Goal: Task Accomplishment & Management: Complete application form

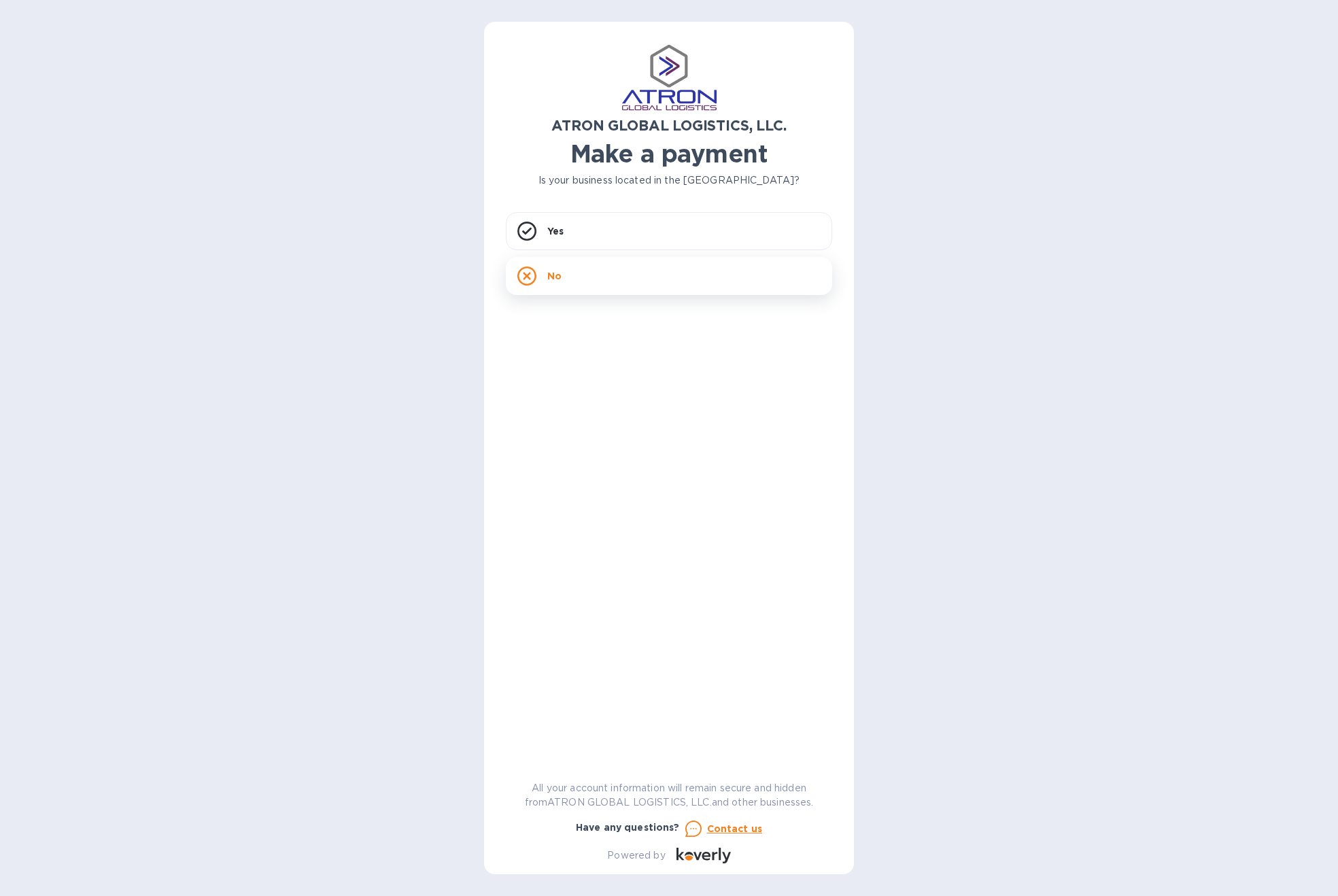
click at [599, 280] on div "No" at bounding box center [669, 275] width 327 height 38
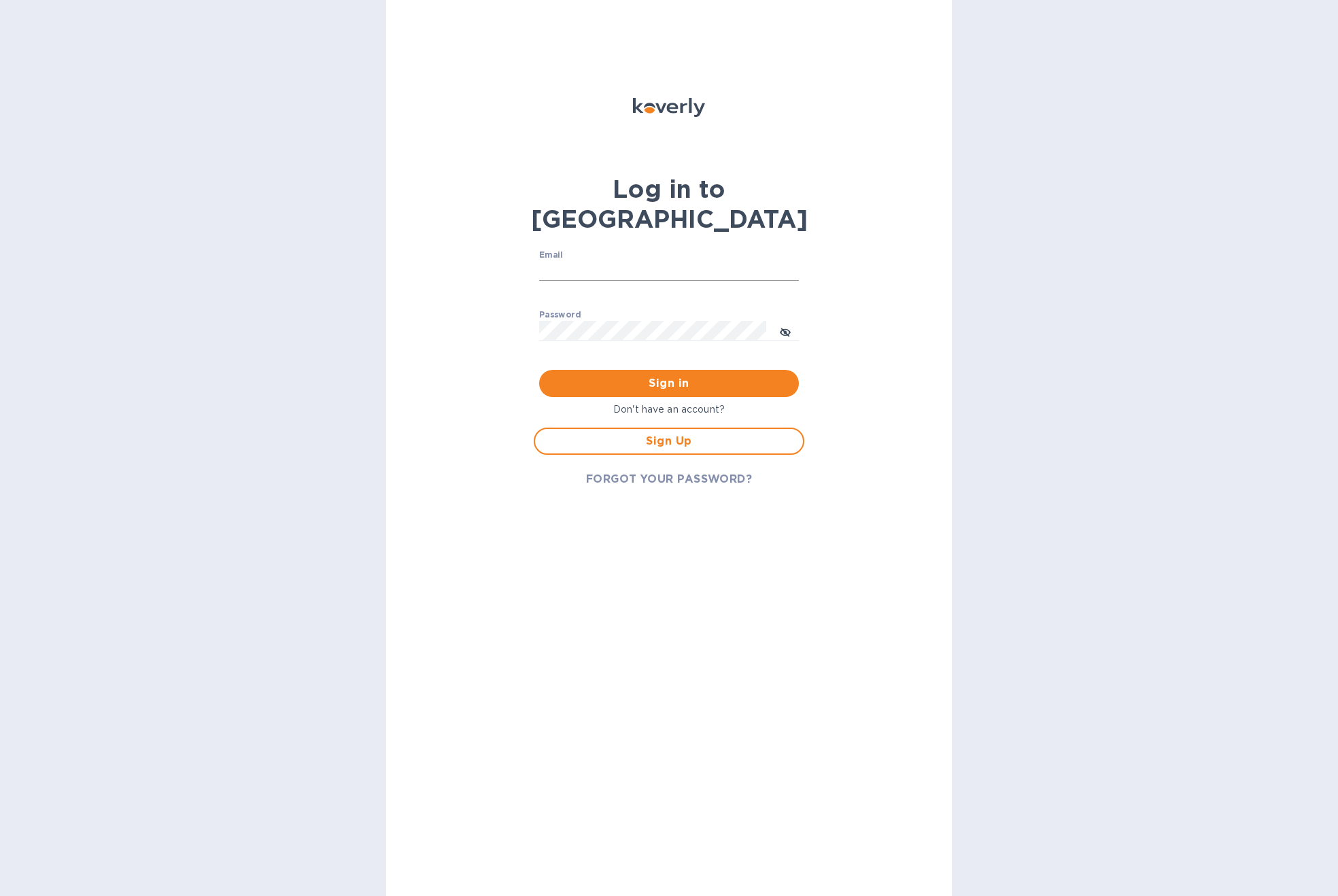
click at [605, 261] on input "Email" at bounding box center [669, 271] width 260 height 20
click at [669, 433] on span "Sign Up" at bounding box center [669, 441] width 246 height 16
click at [608, 265] on input "Email" at bounding box center [669, 270] width 260 height 20
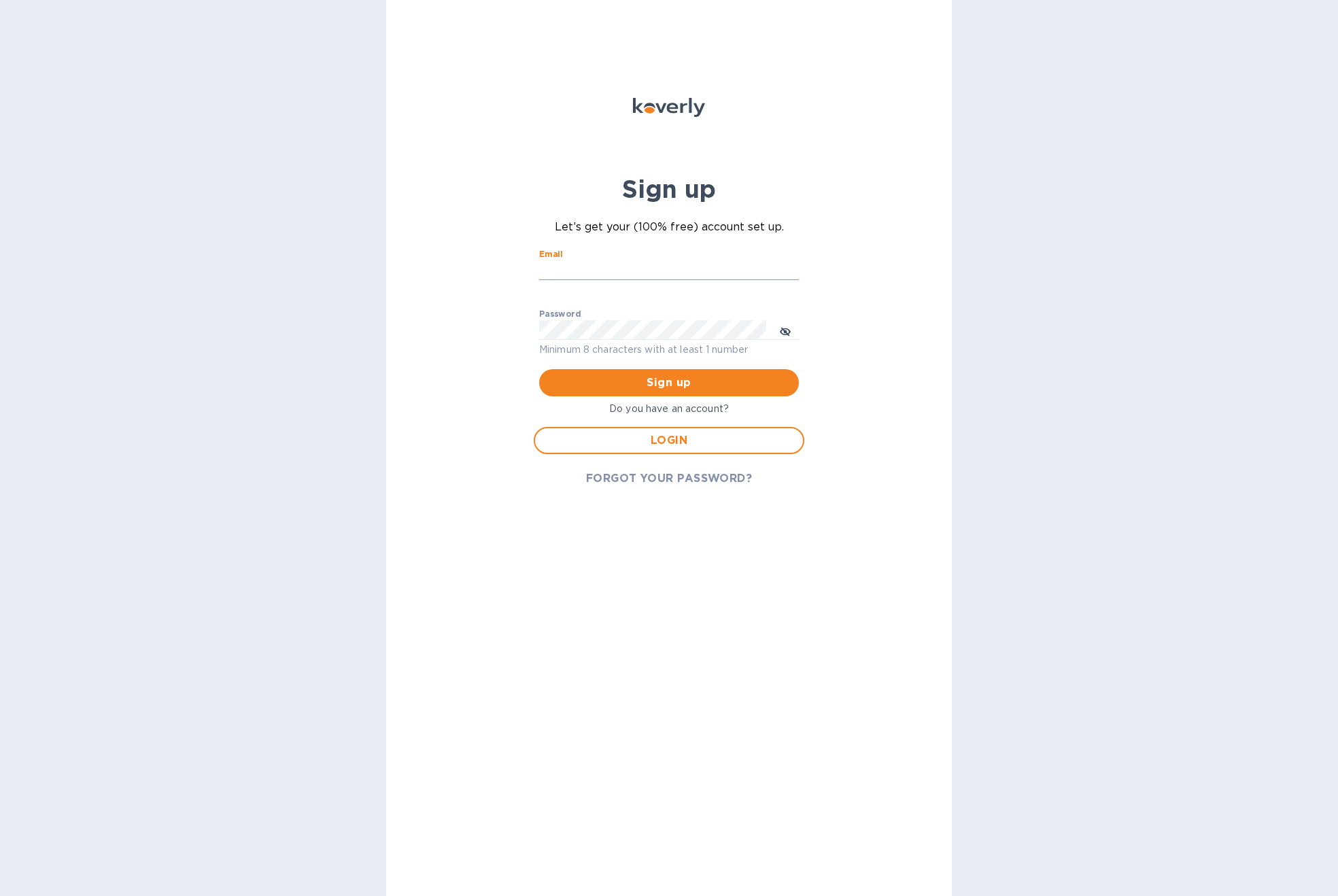
type input "[EMAIL_ADDRESS][DOMAIN_NAME]"
click at [670, 385] on span "Sign up" at bounding box center [669, 382] width 238 height 16
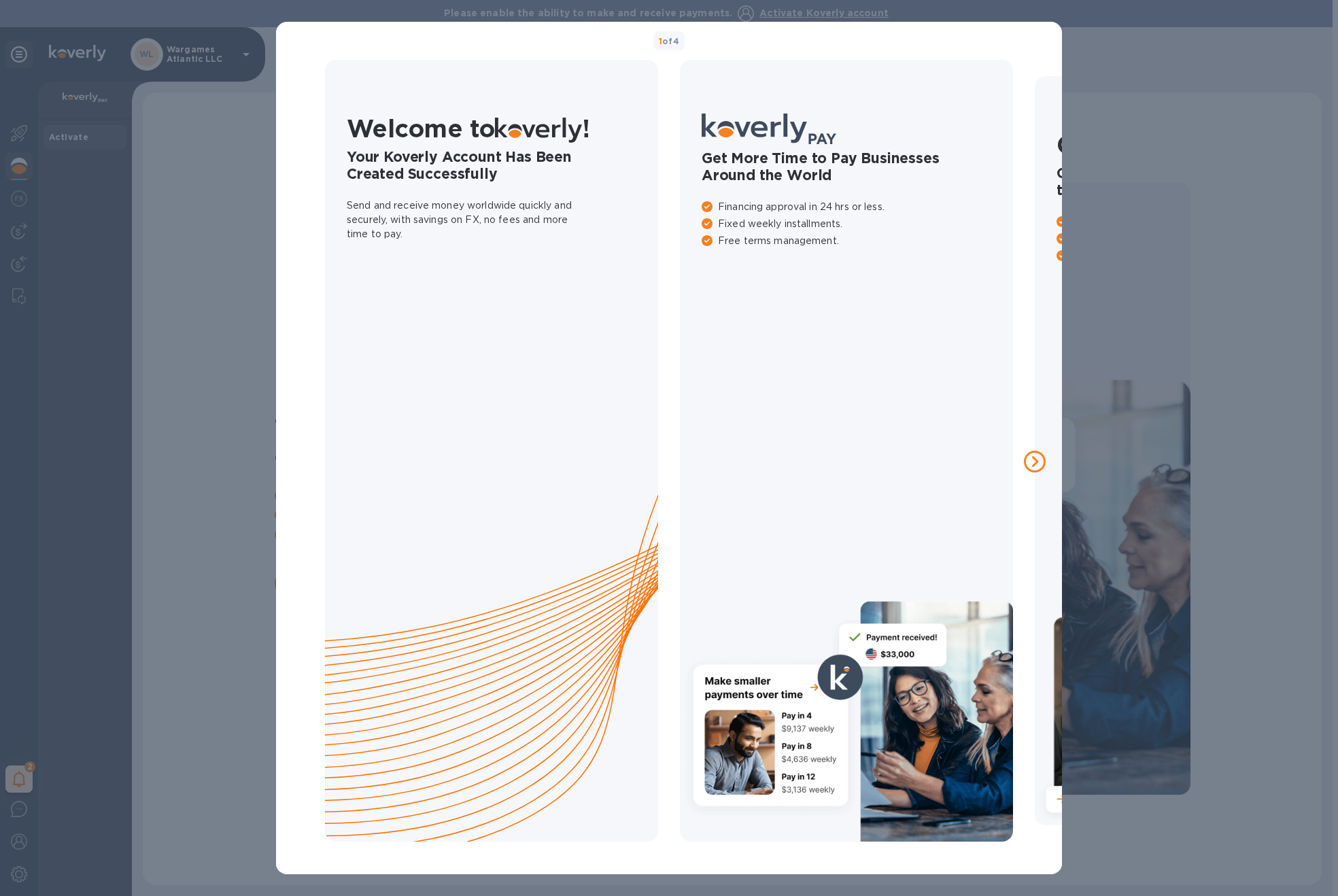
click at [1044, 460] on icon at bounding box center [1035, 462] width 22 height 22
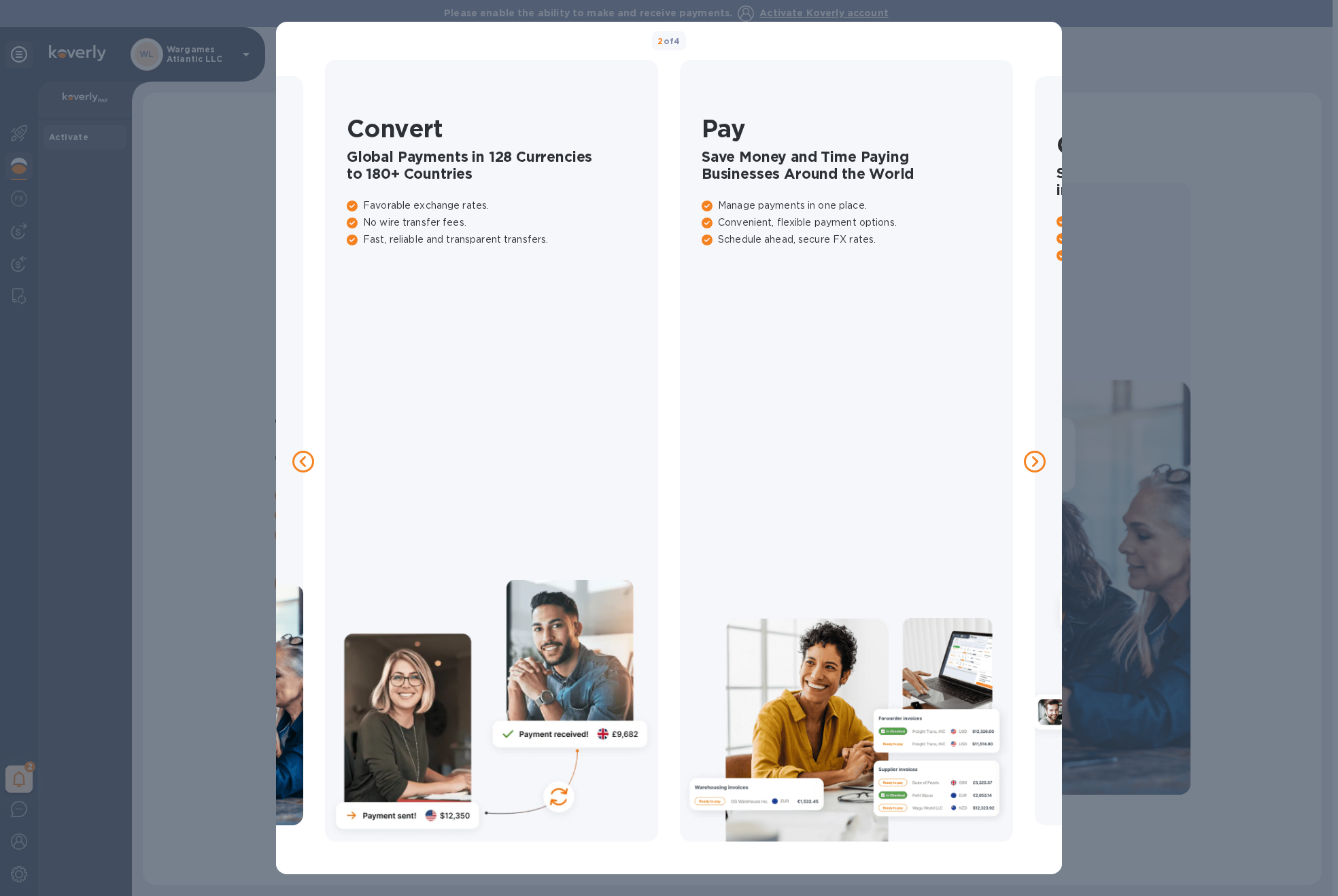
click at [1040, 460] on icon at bounding box center [1035, 462] width 22 height 22
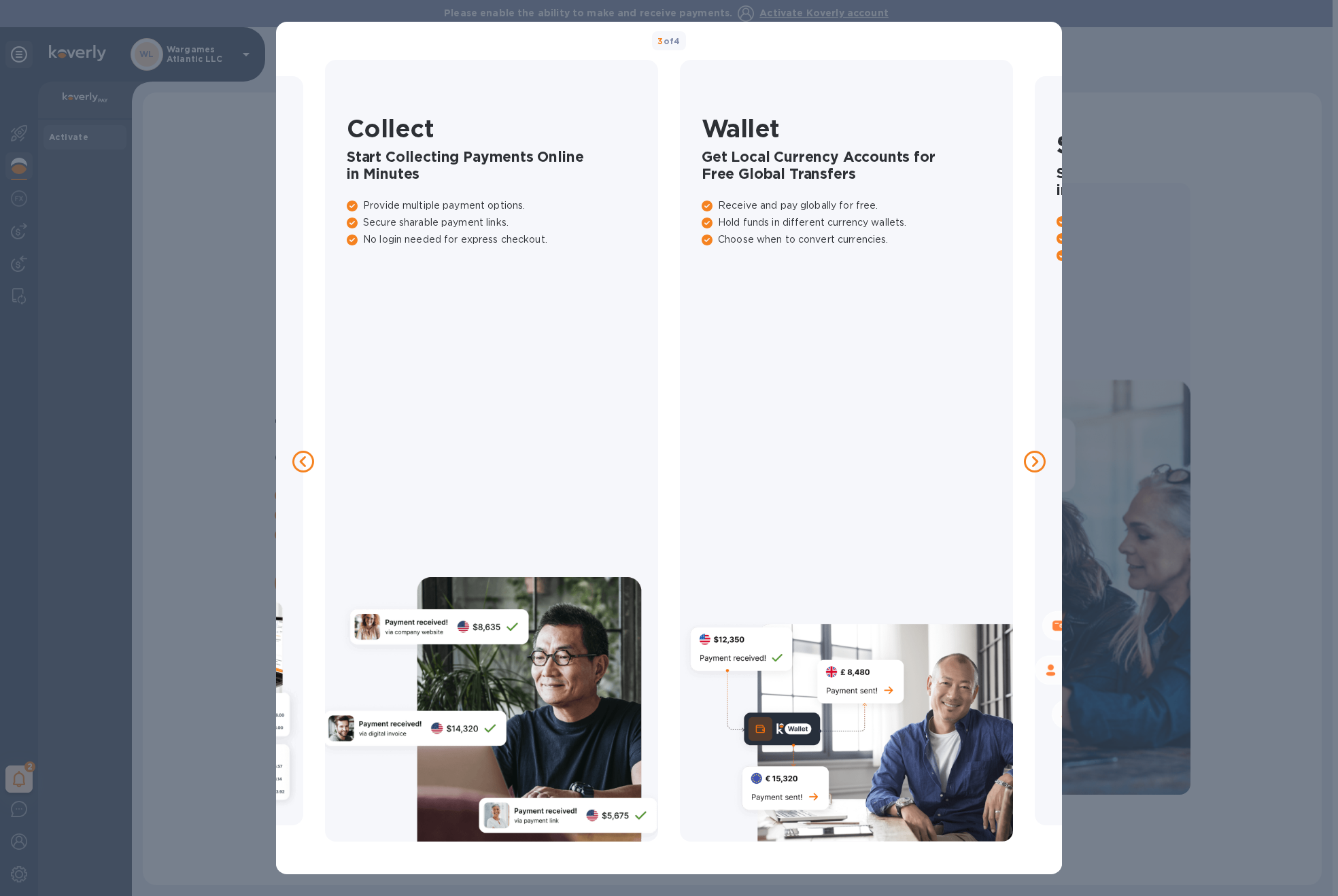
click at [1040, 460] on icon at bounding box center [1035, 462] width 22 height 22
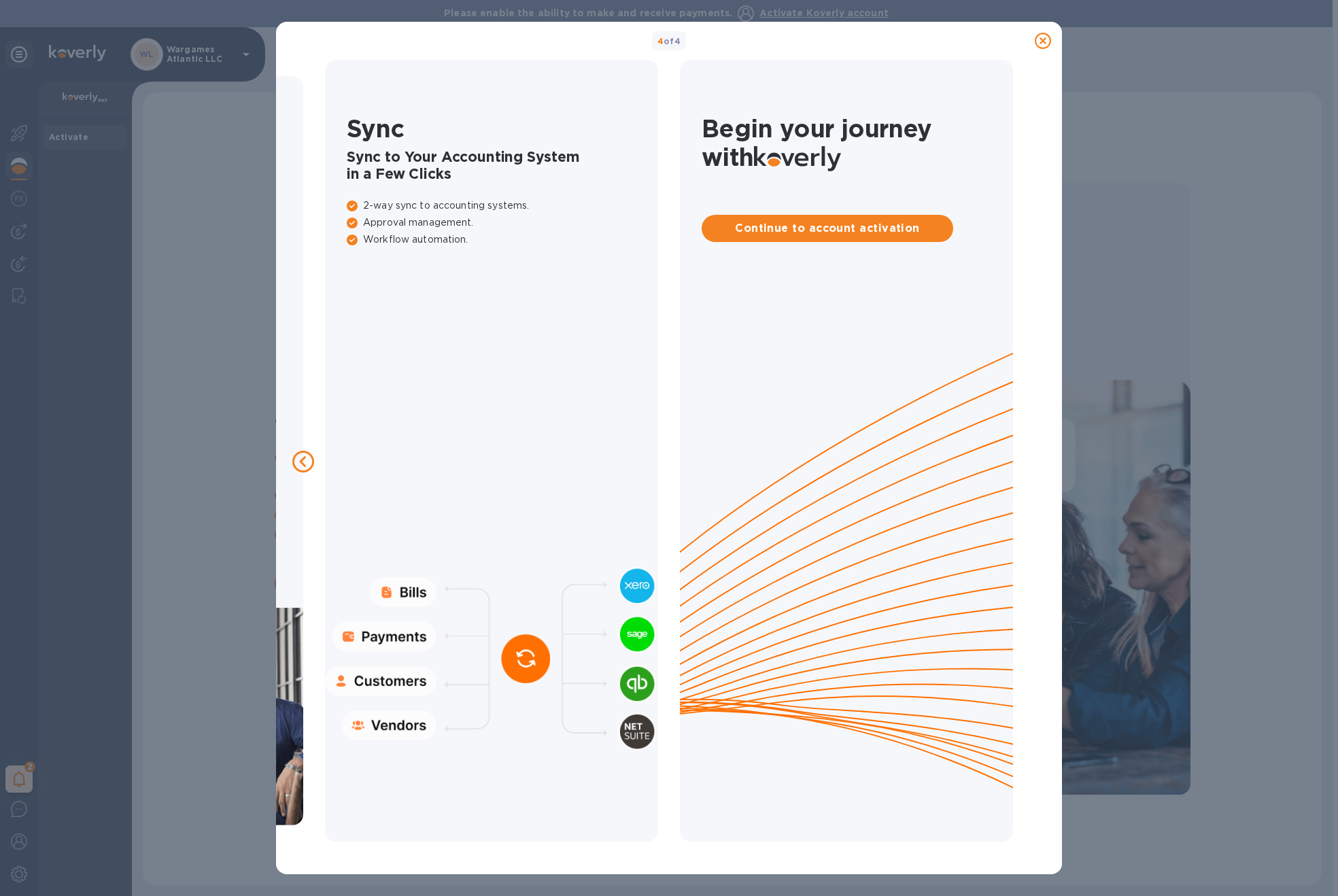
click at [1040, 460] on div at bounding box center [1035, 462] width 22 height 22
click at [1045, 41] on icon at bounding box center [1043, 40] width 16 height 16
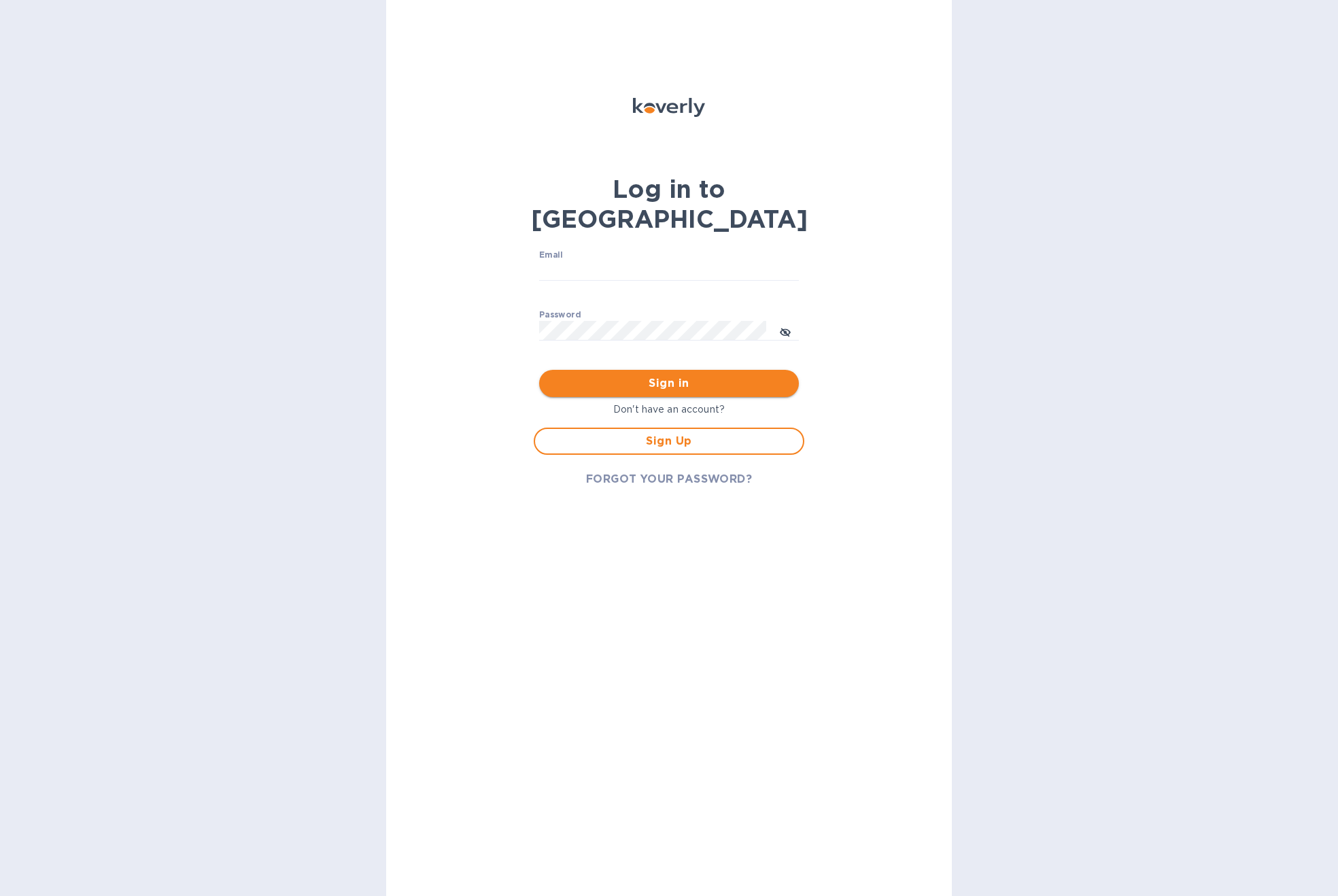
type input "[EMAIL_ADDRESS][DOMAIN_NAME]"
click at [644, 375] on span "Sign in" at bounding box center [669, 383] width 238 height 16
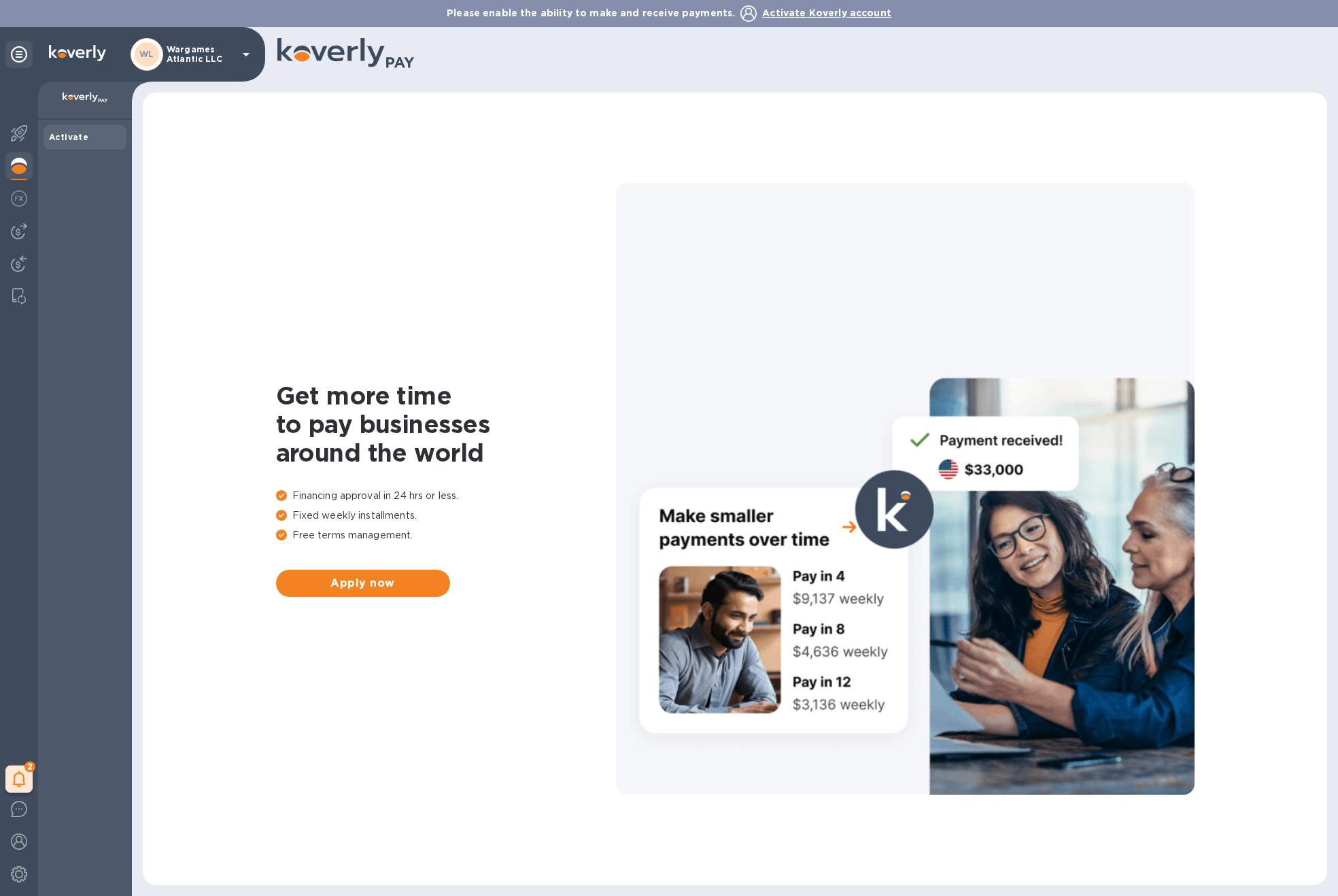
click at [243, 55] on icon at bounding box center [246, 54] width 16 height 16
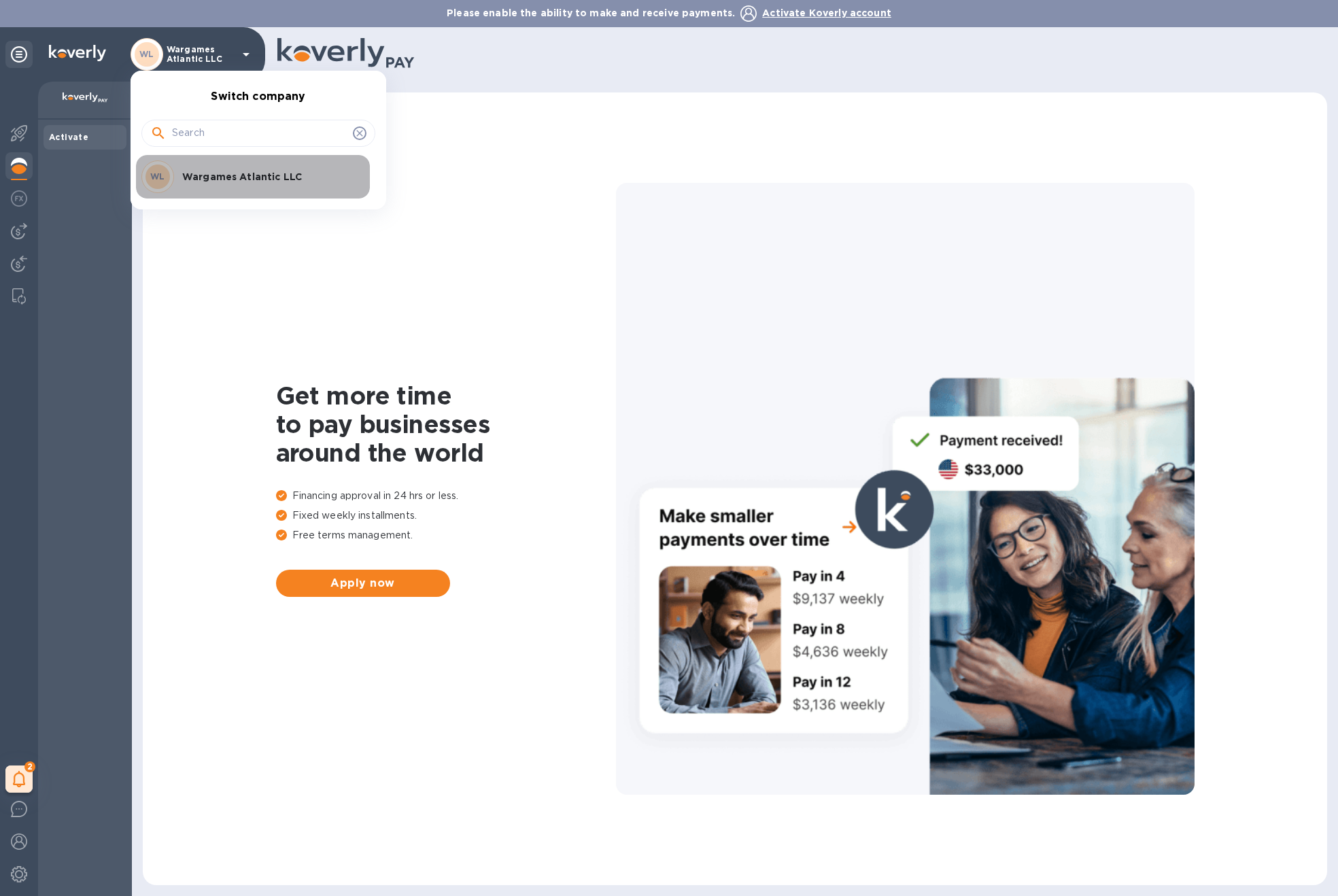
click at [243, 168] on div "WL Wargames Atlantic LLC" at bounding box center [247, 176] width 212 height 32
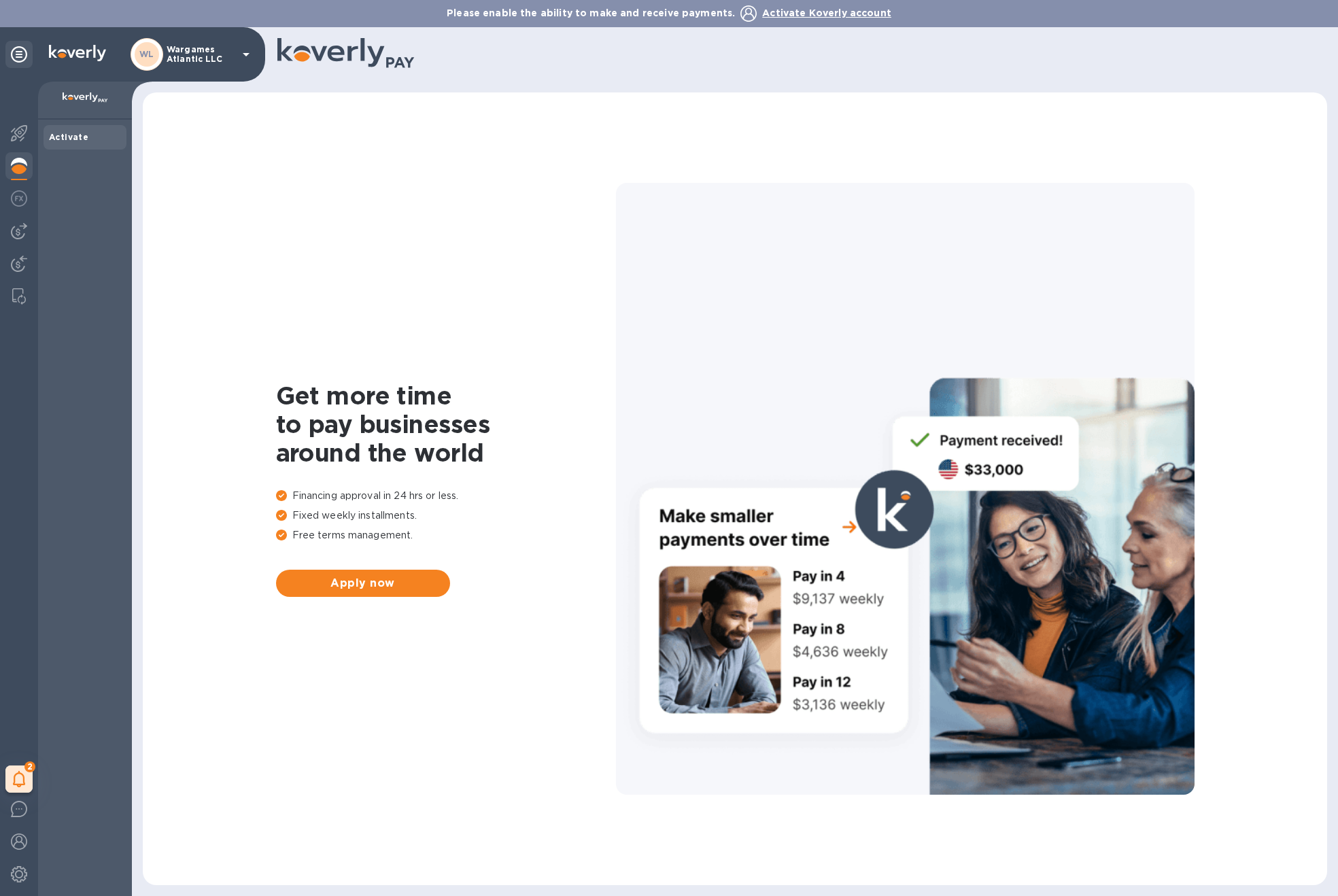
click at [833, 8] on span "Activate Koverly account" at bounding box center [827, 13] width 130 height 11
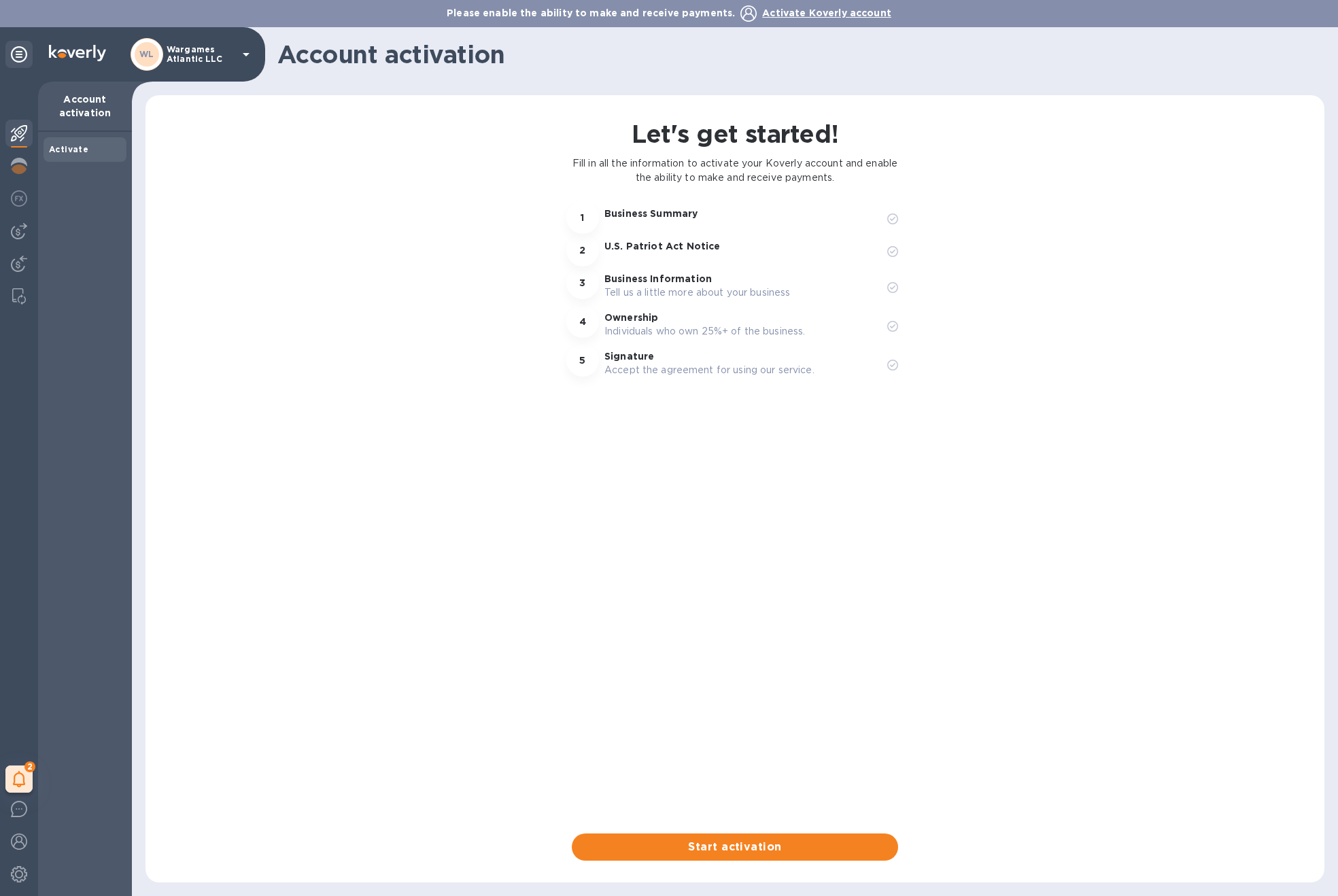
click at [833, 8] on span "Activate Koverly account" at bounding box center [827, 13] width 130 height 11
click at [779, 845] on span "Start activation" at bounding box center [734, 847] width 304 height 16
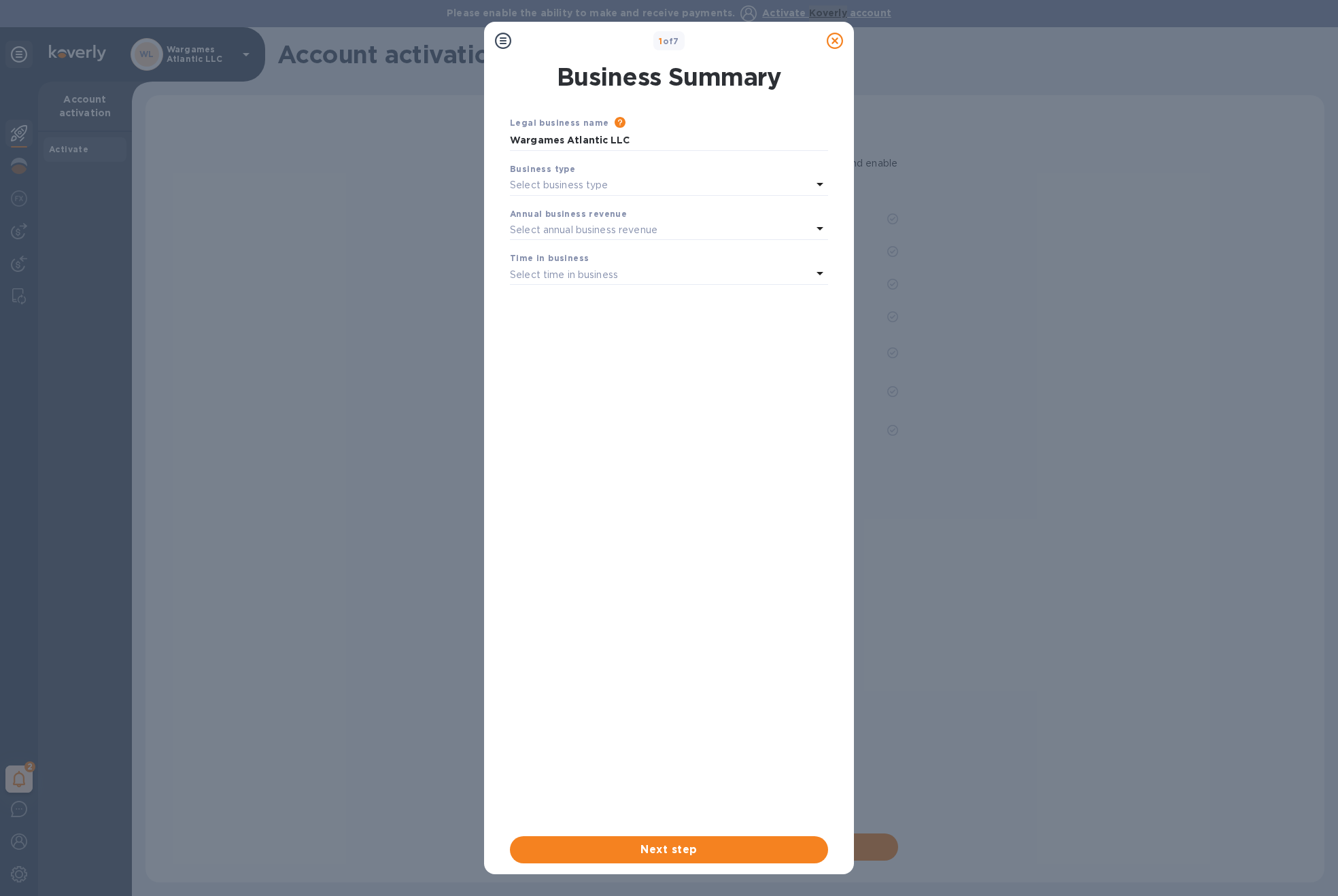
click at [697, 179] on div "Select business type" at bounding box center [661, 186] width 302 height 19
click at [616, 311] on p "Limited Liability Company (LLC)" at bounding box center [663, 317] width 286 height 14
click at [630, 223] on p "Select annual business revenue" at bounding box center [583, 230] width 148 height 14
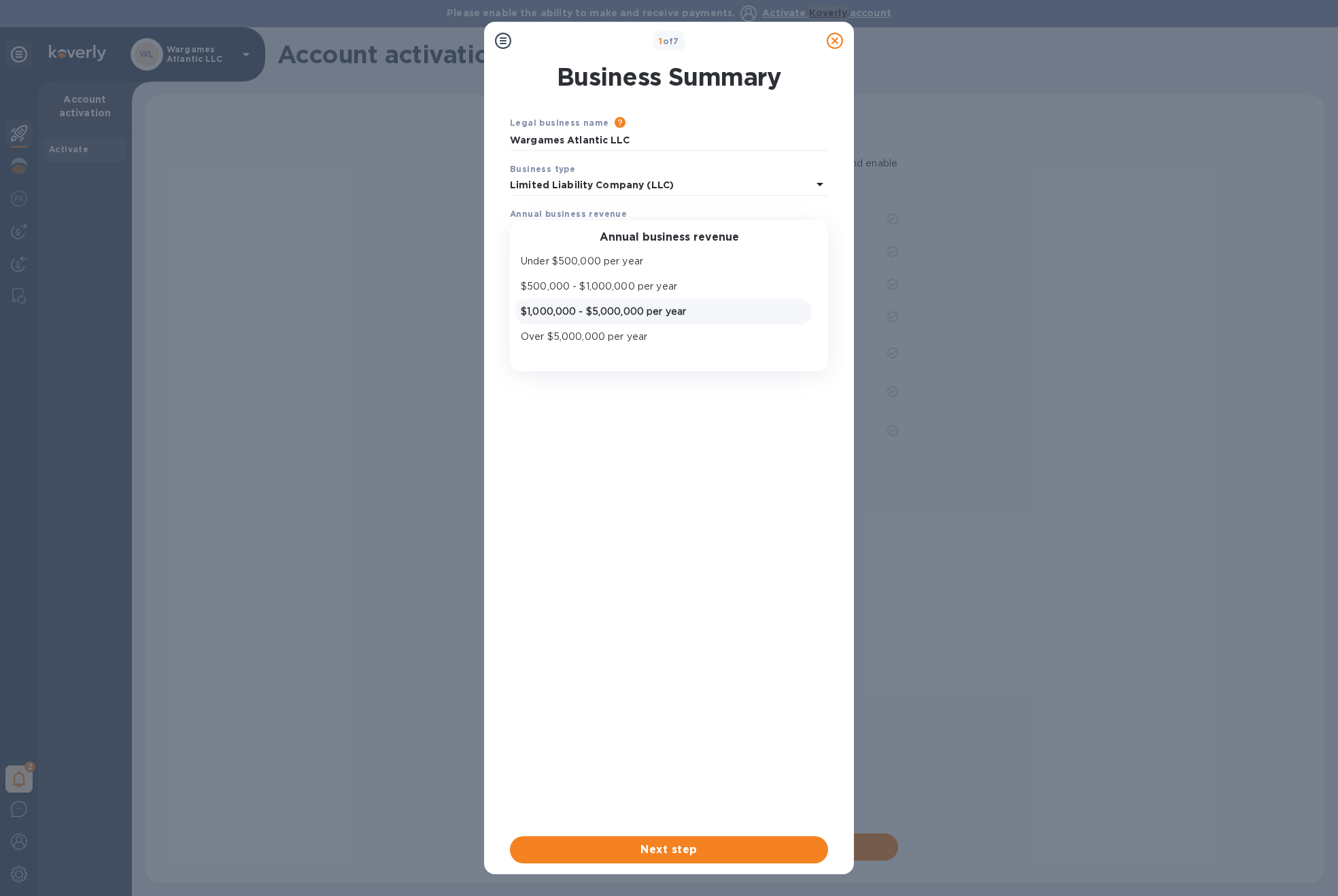
click at [632, 307] on p "$1,000,000 - $5,000,000 per year" at bounding box center [663, 311] width 286 height 14
click at [617, 273] on p "Select time in business" at bounding box center [564, 275] width 108 height 14
click at [593, 379] on p "More than 5 years" at bounding box center [663, 381] width 286 height 14
click at [700, 849] on span "Next step" at bounding box center [669, 849] width 297 height 16
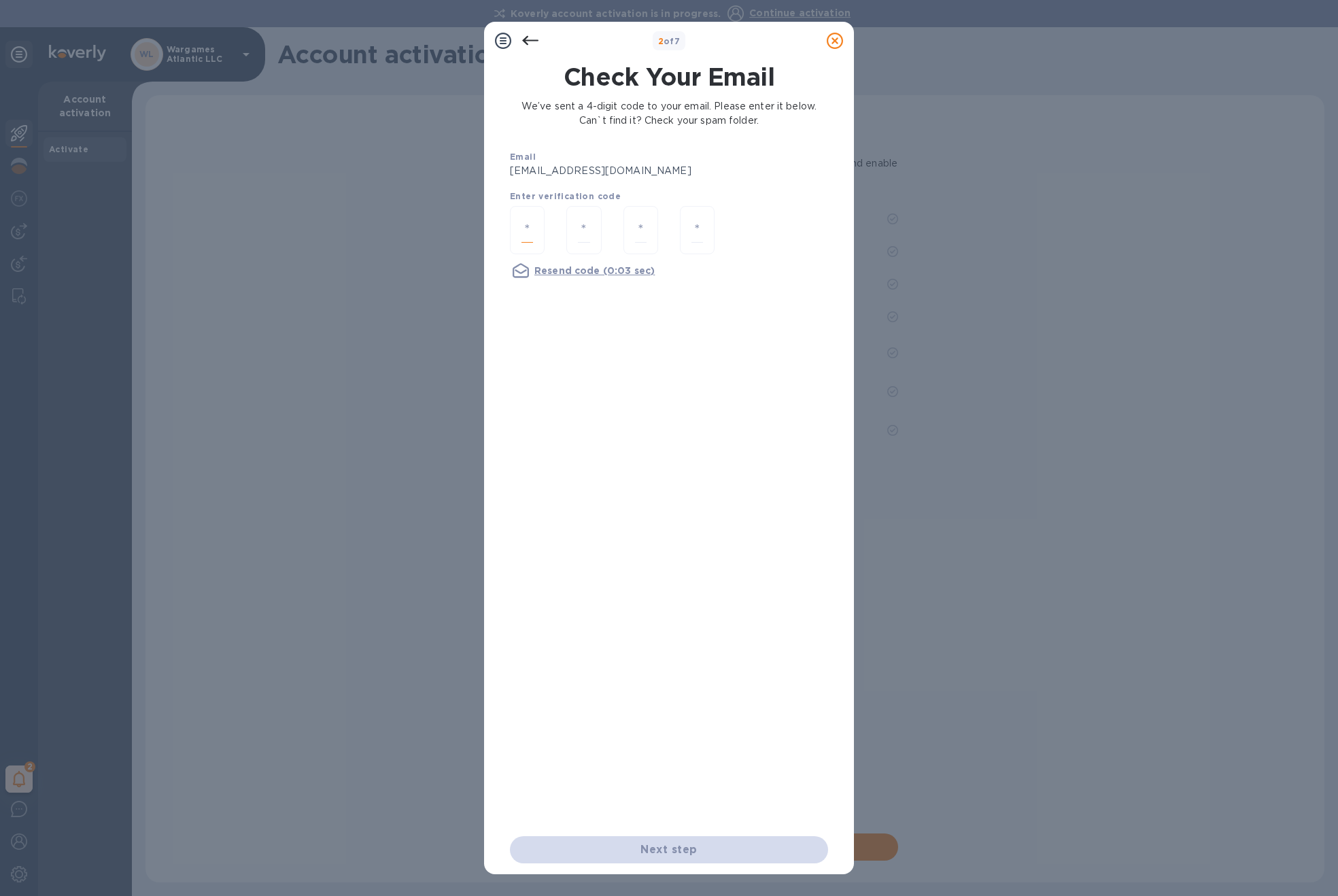
click at [531, 228] on input "number" at bounding box center [528, 230] width 12 height 26
paste input "8"
type input "8"
type input "4"
type input "9"
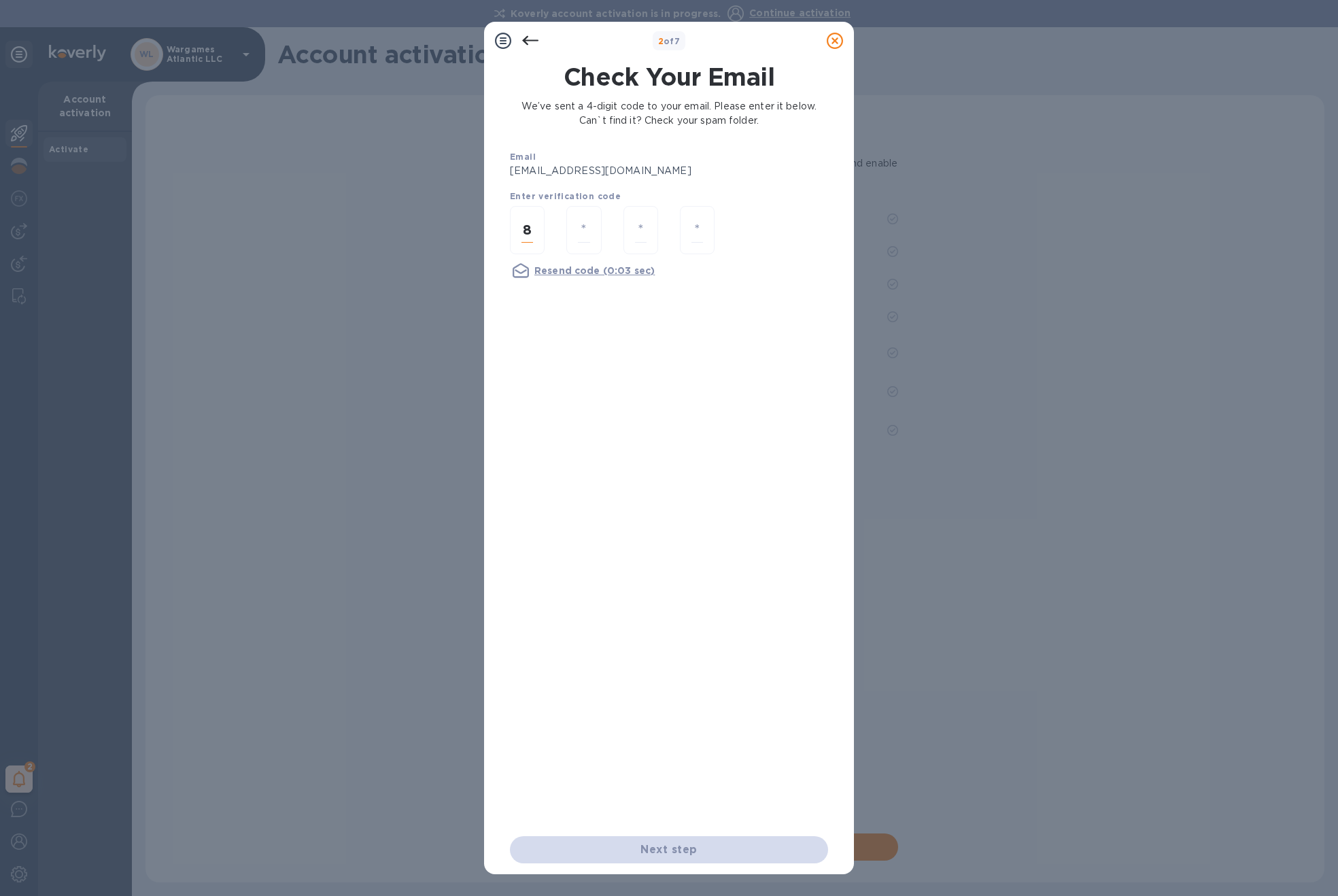
type input "2"
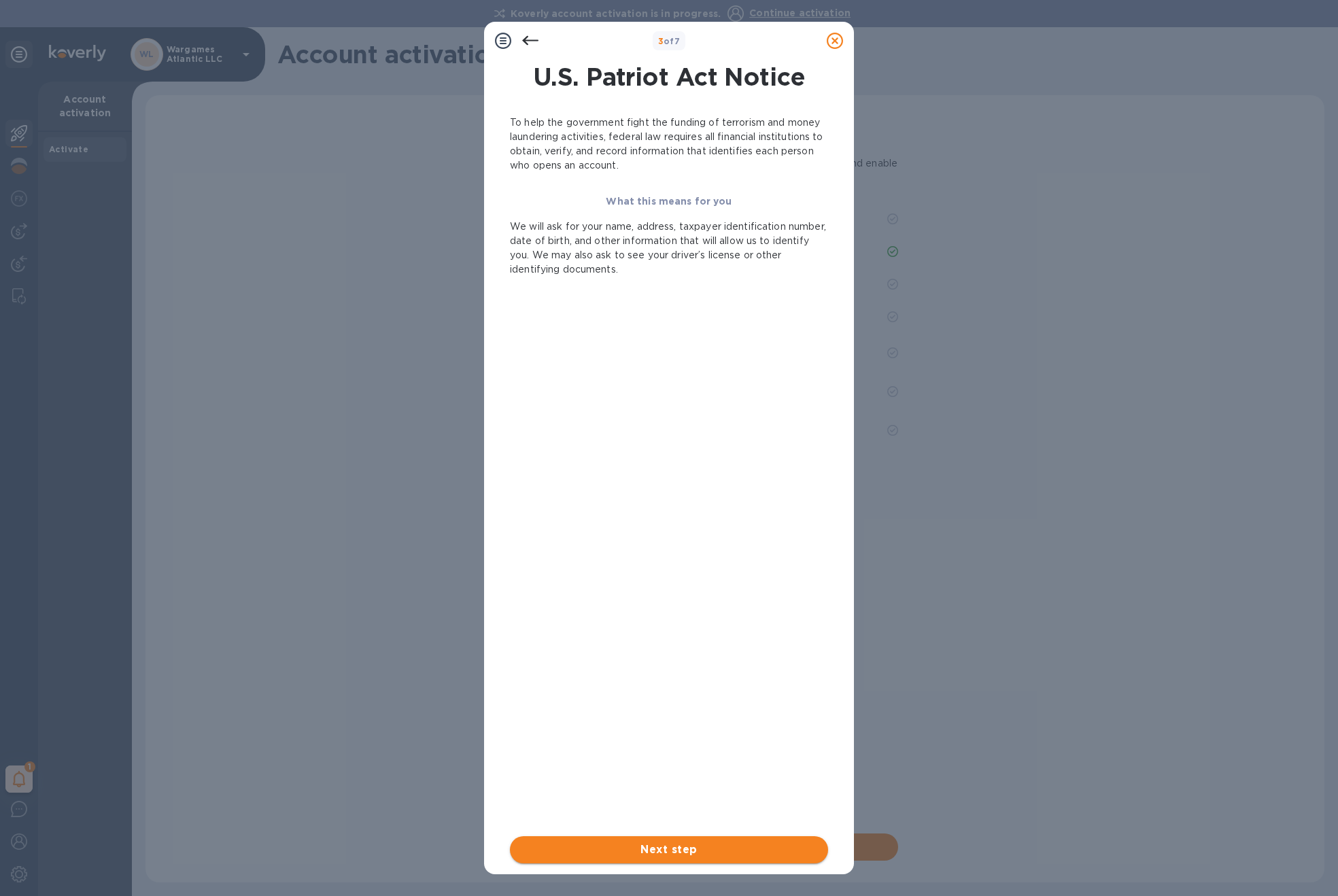
click at [679, 854] on span "Next step" at bounding box center [669, 849] width 297 height 16
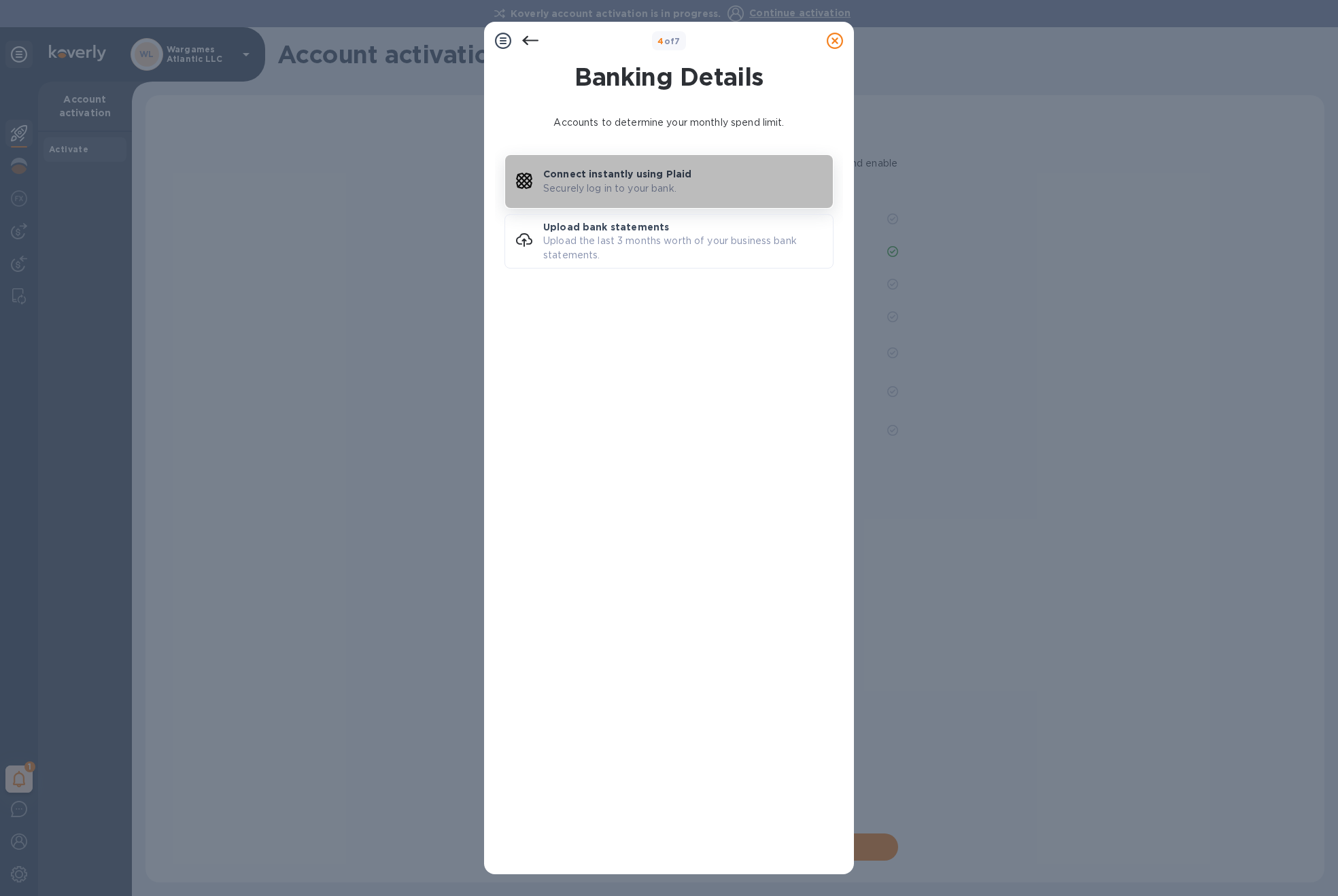
click at [632, 169] on p "Connect instantly using Plaid" at bounding box center [617, 174] width 148 height 14
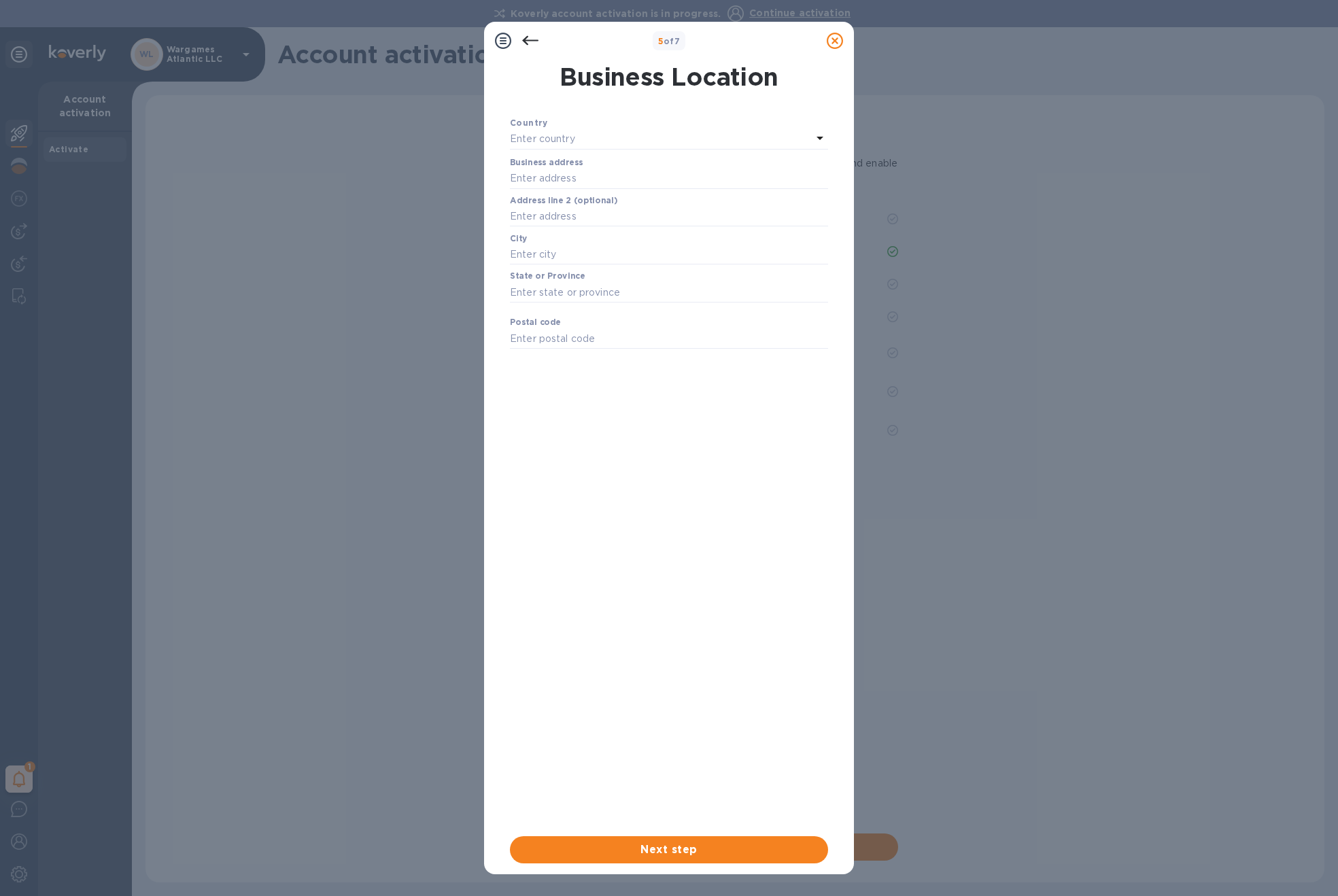
click at [576, 139] on div "Enter country" at bounding box center [661, 139] width 302 height 19
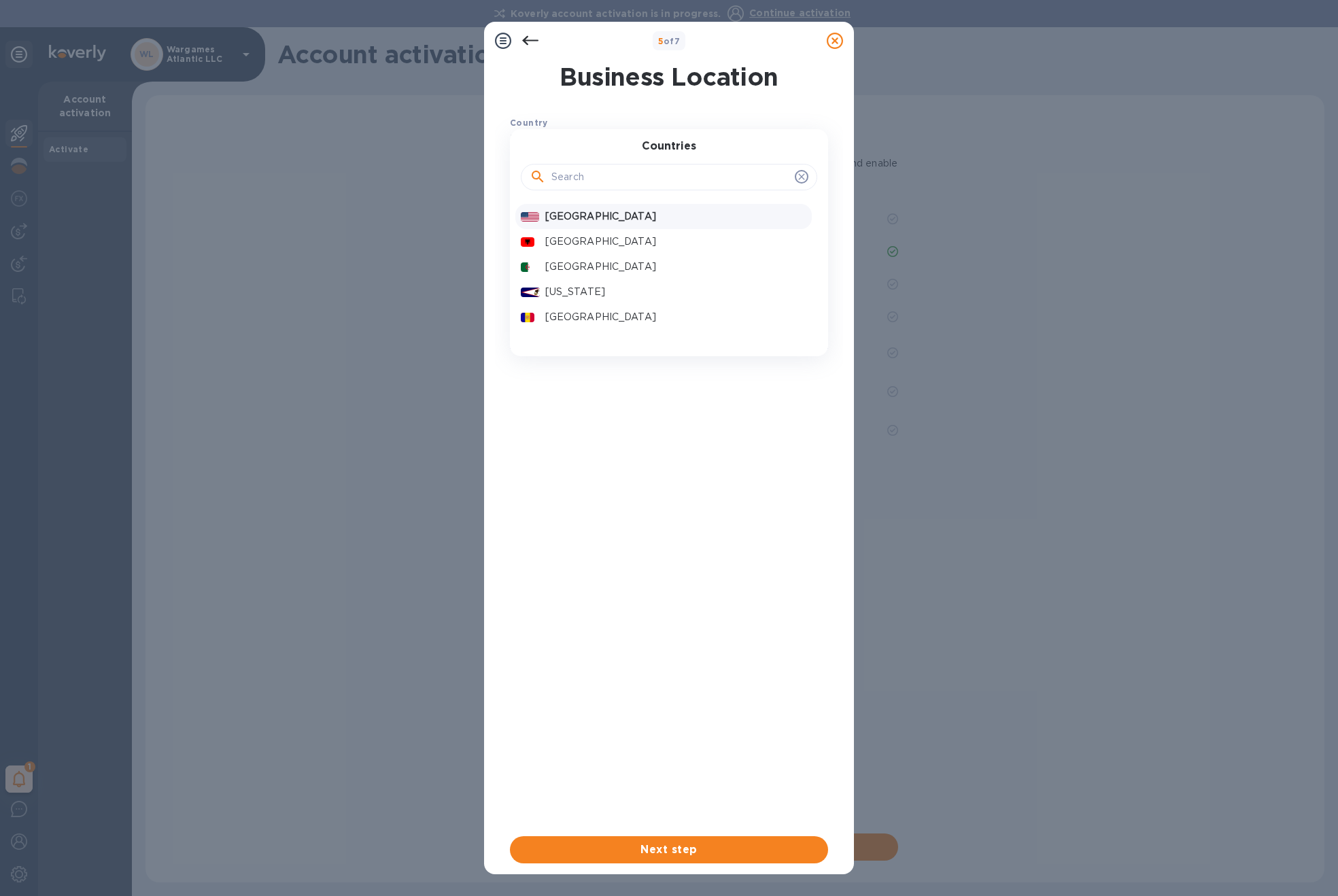
click at [576, 213] on p "United States" at bounding box center [676, 217] width 261 height 14
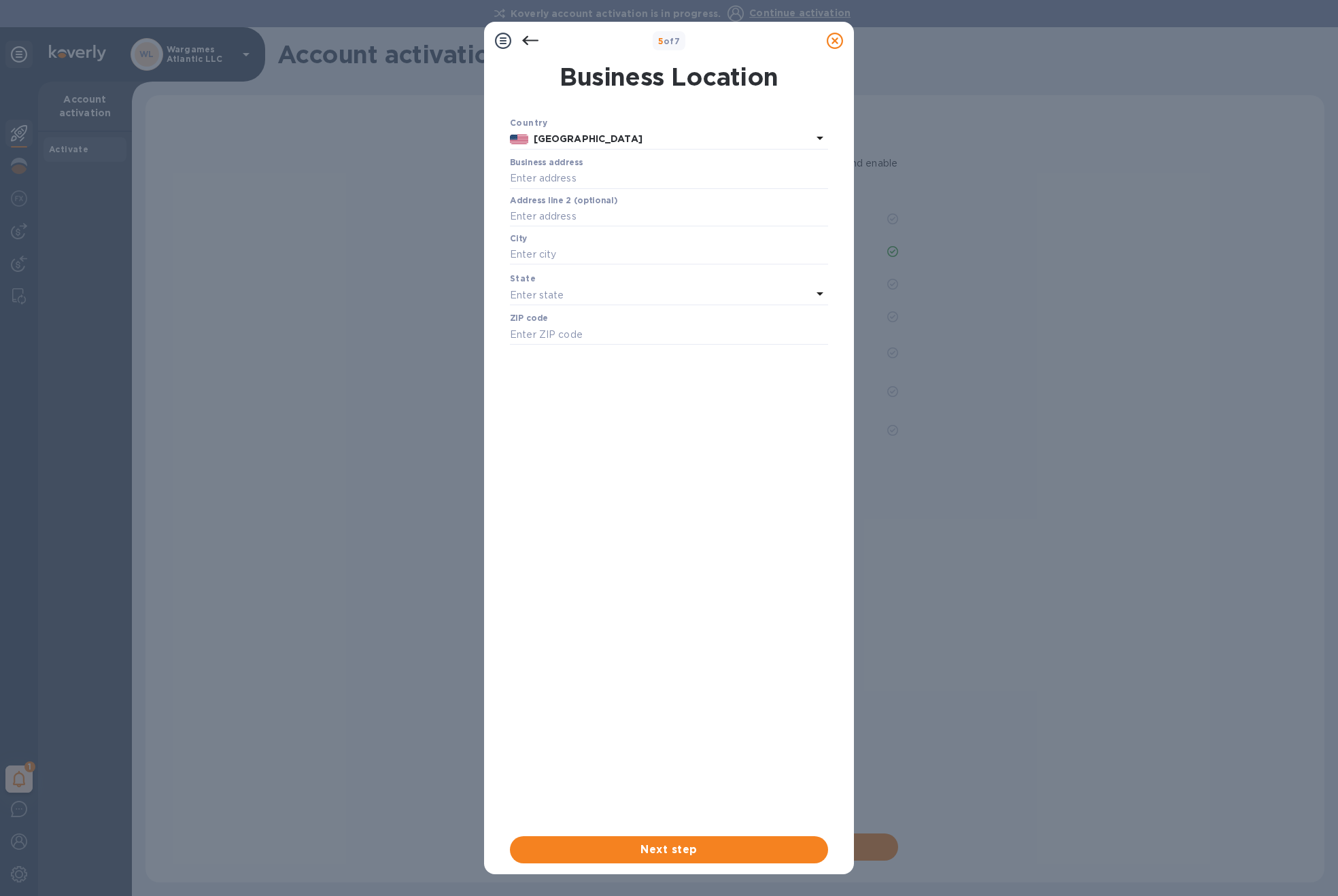
click at [575, 166] on label "Business address" at bounding box center [546, 163] width 72 height 9
click at [575, 172] on input "text" at bounding box center [669, 179] width 318 height 20
click at [566, 176] on input "text" at bounding box center [669, 179] width 318 height 20
type input "270 Bellevue Avenue"
type input "Newport"
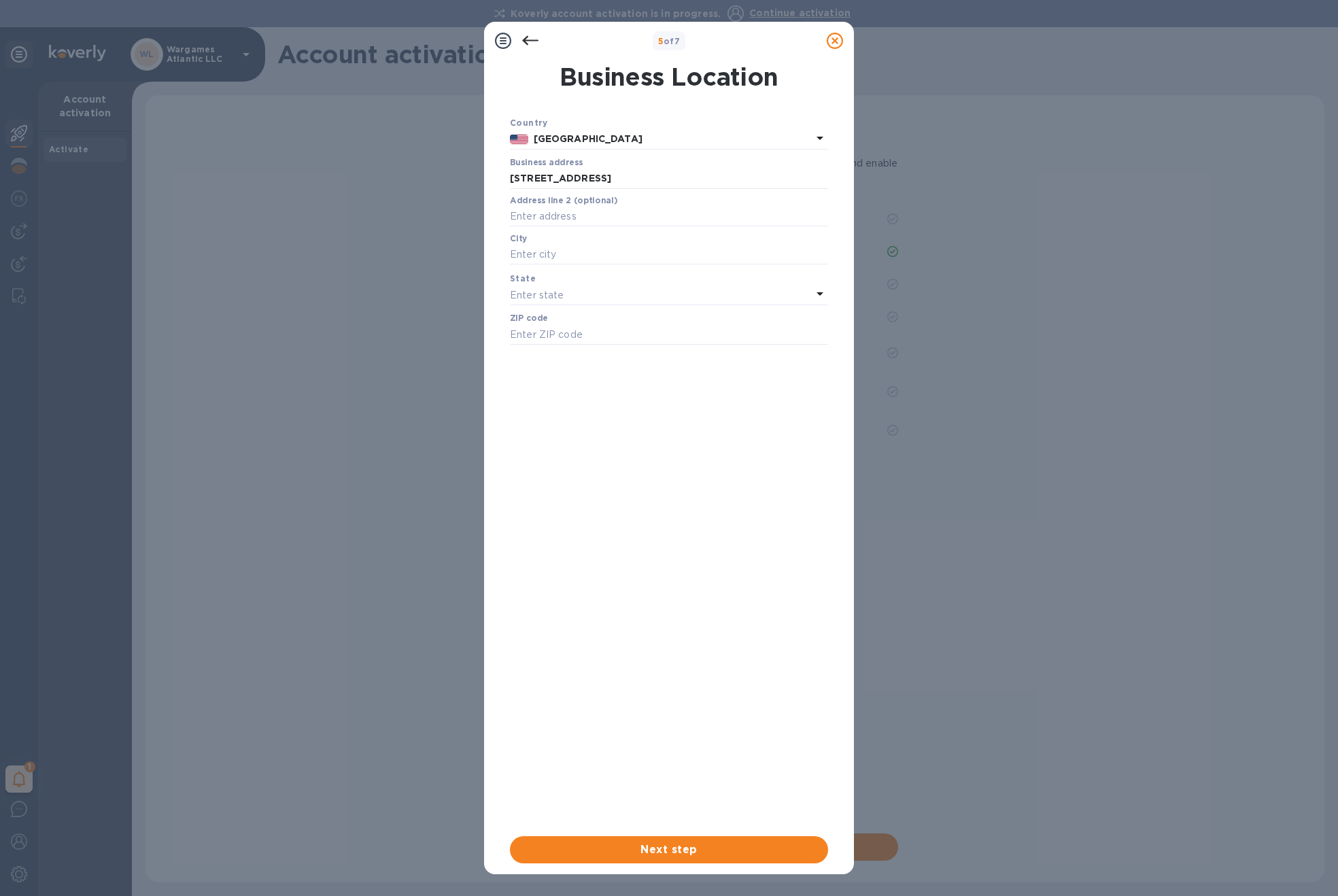
type input "02840"
click at [683, 858] on button "Next step" at bounding box center [669, 850] width 318 height 27
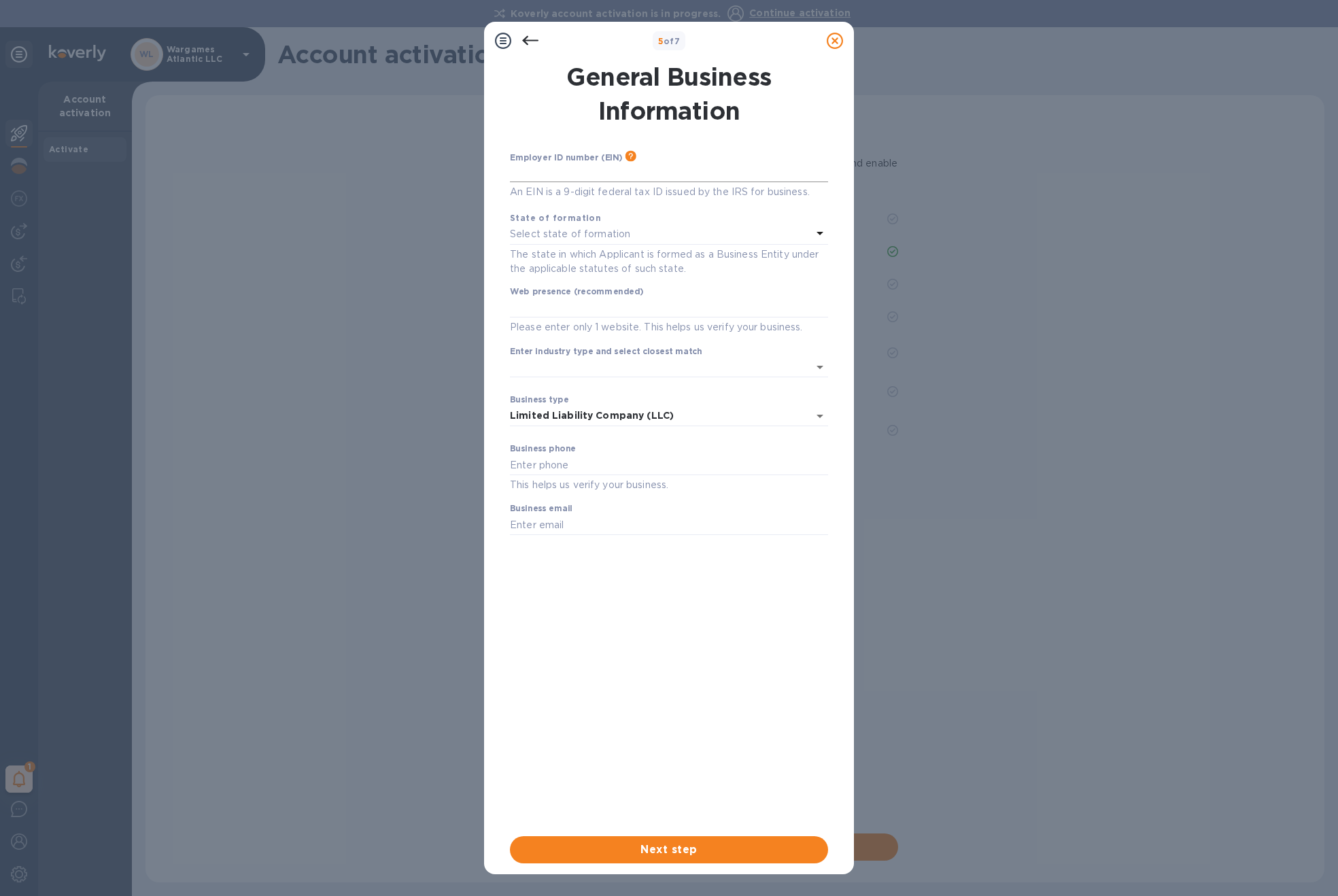
click at [589, 169] on input "text" at bounding box center [669, 172] width 318 height 20
click at [564, 169] on input "text" at bounding box center [669, 172] width 318 height 20
click at [573, 176] on input "text" at bounding box center [669, 172] width 318 height 20
type input "***64"
click at [589, 305] on input "text" at bounding box center [669, 308] width 318 height 20
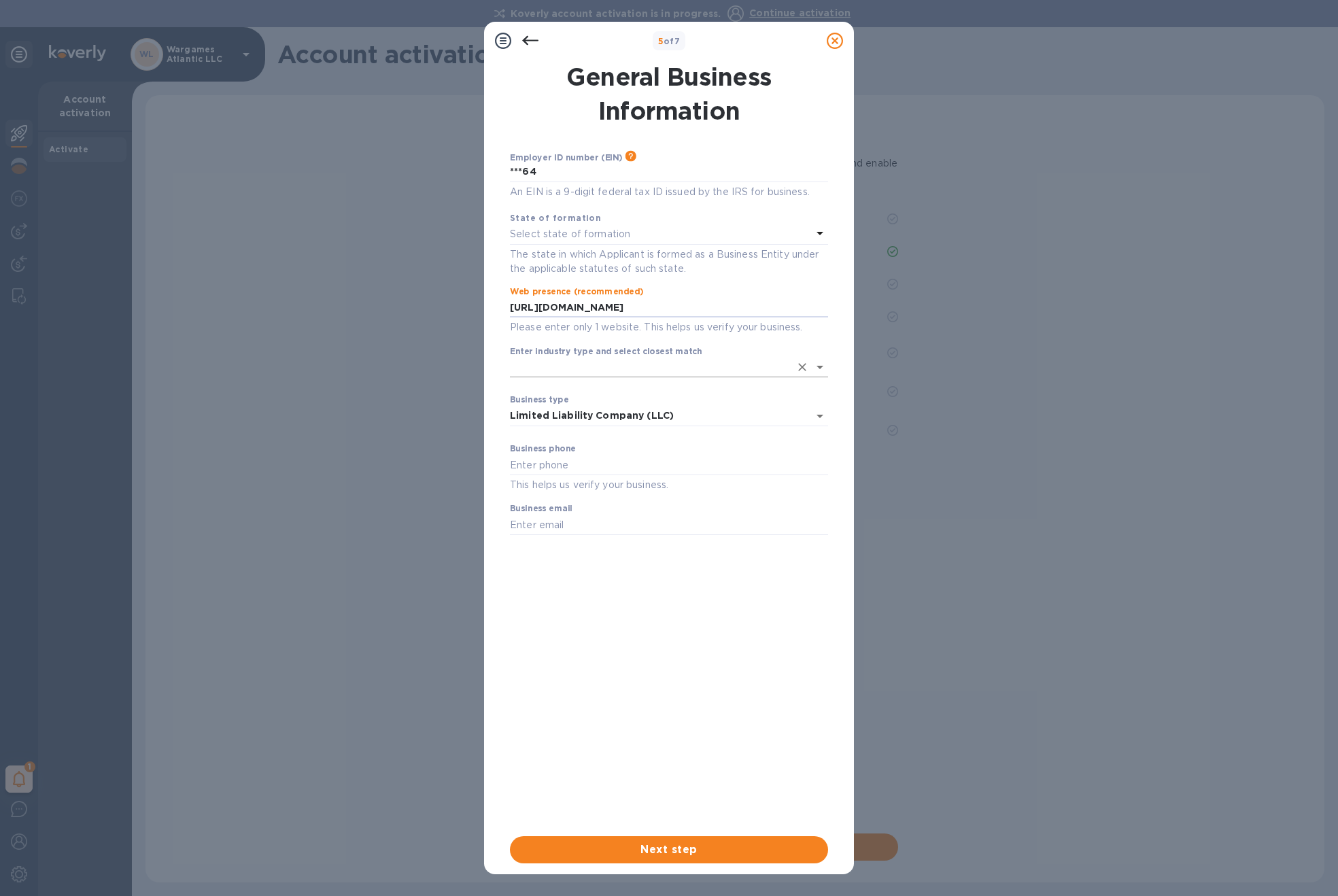
type input "http://www.wargamesatlantic.com"
click at [606, 363] on input "Enter industry type and select closest match" at bounding box center [650, 367] width 281 height 20
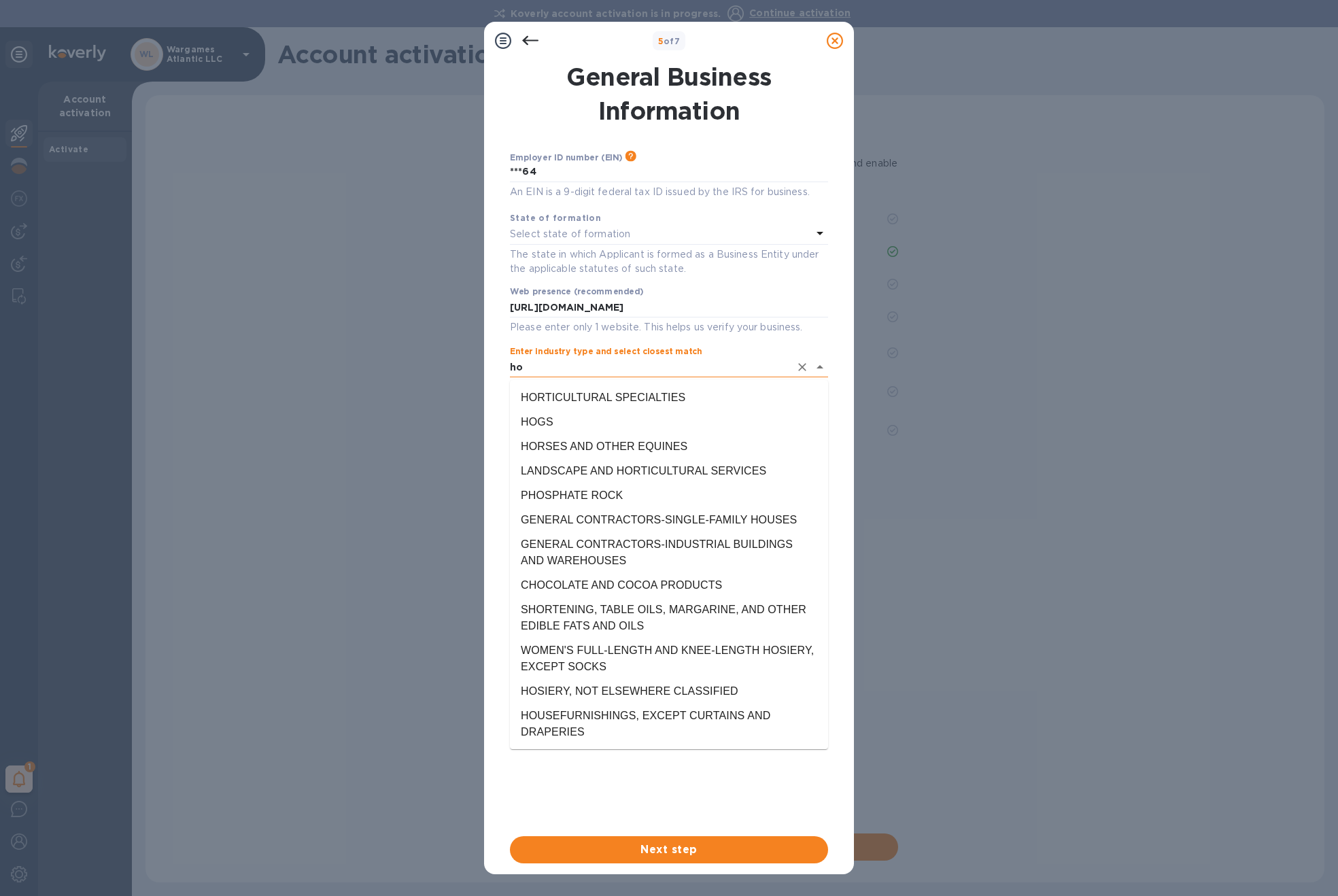
type input "h"
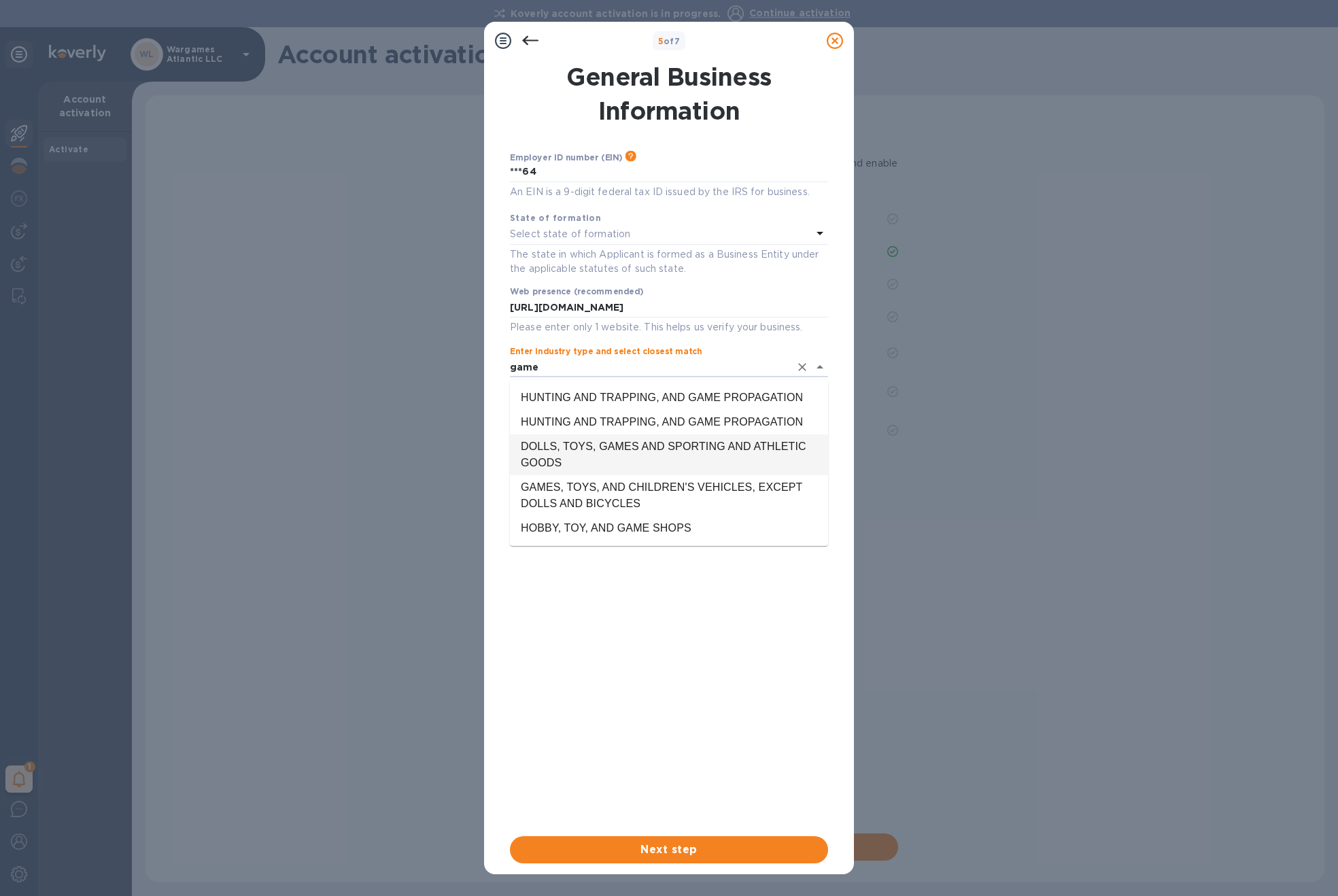
click at [586, 461] on li "DOLLS, TOYS, GAMES AND SPORTING AND ATHLETIC GOODS" at bounding box center [669, 455] width 318 height 41
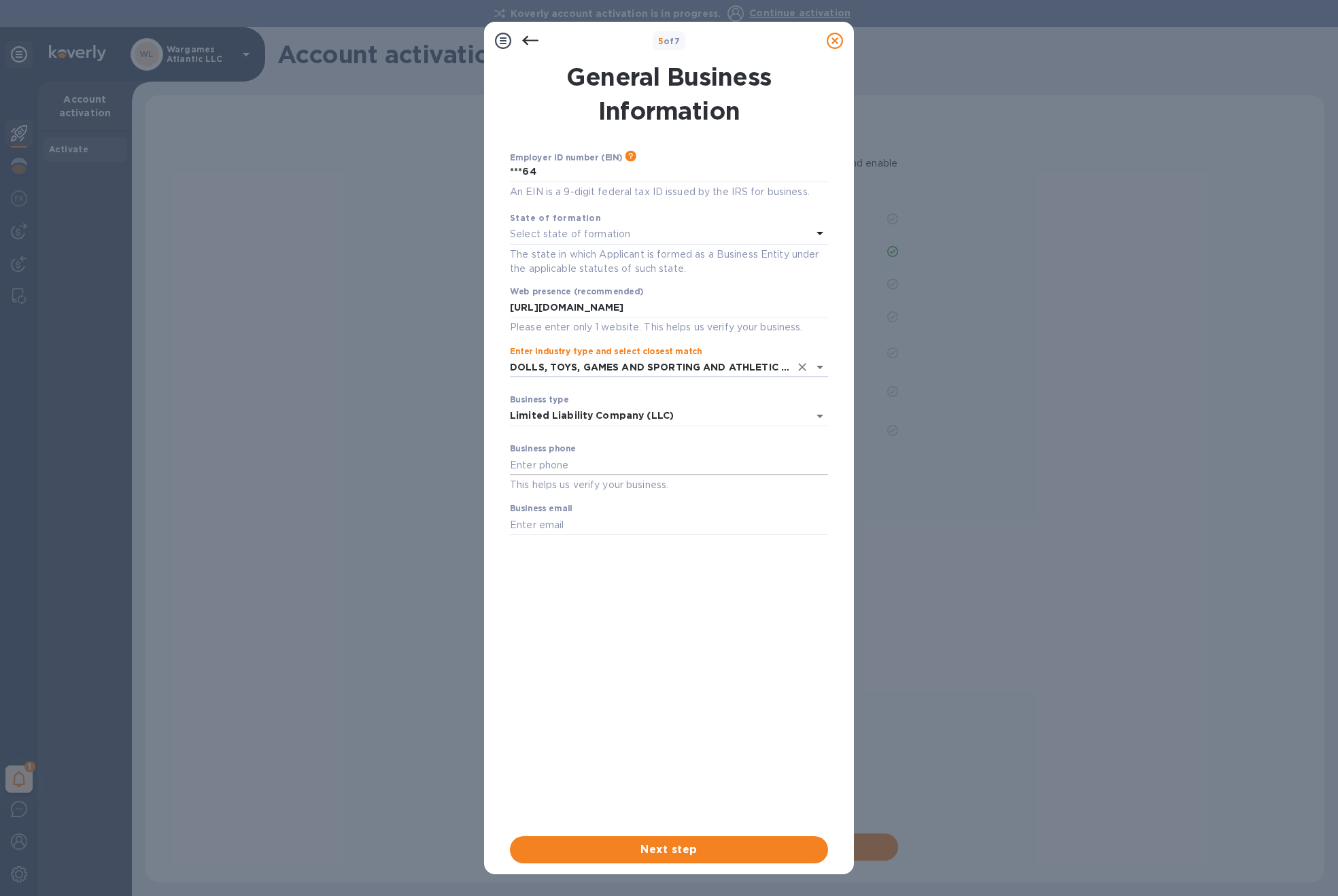
type input "DOLLS, TOYS, GAMES AND SPORTING AND ATHLETIC GOODS"
click at [610, 467] on input "text" at bounding box center [669, 465] width 318 height 20
type input "4013249995"
click at [626, 516] on input "text" at bounding box center [669, 525] width 318 height 20
type input "[EMAIL_ADDRESS][DOMAIN_NAME]"
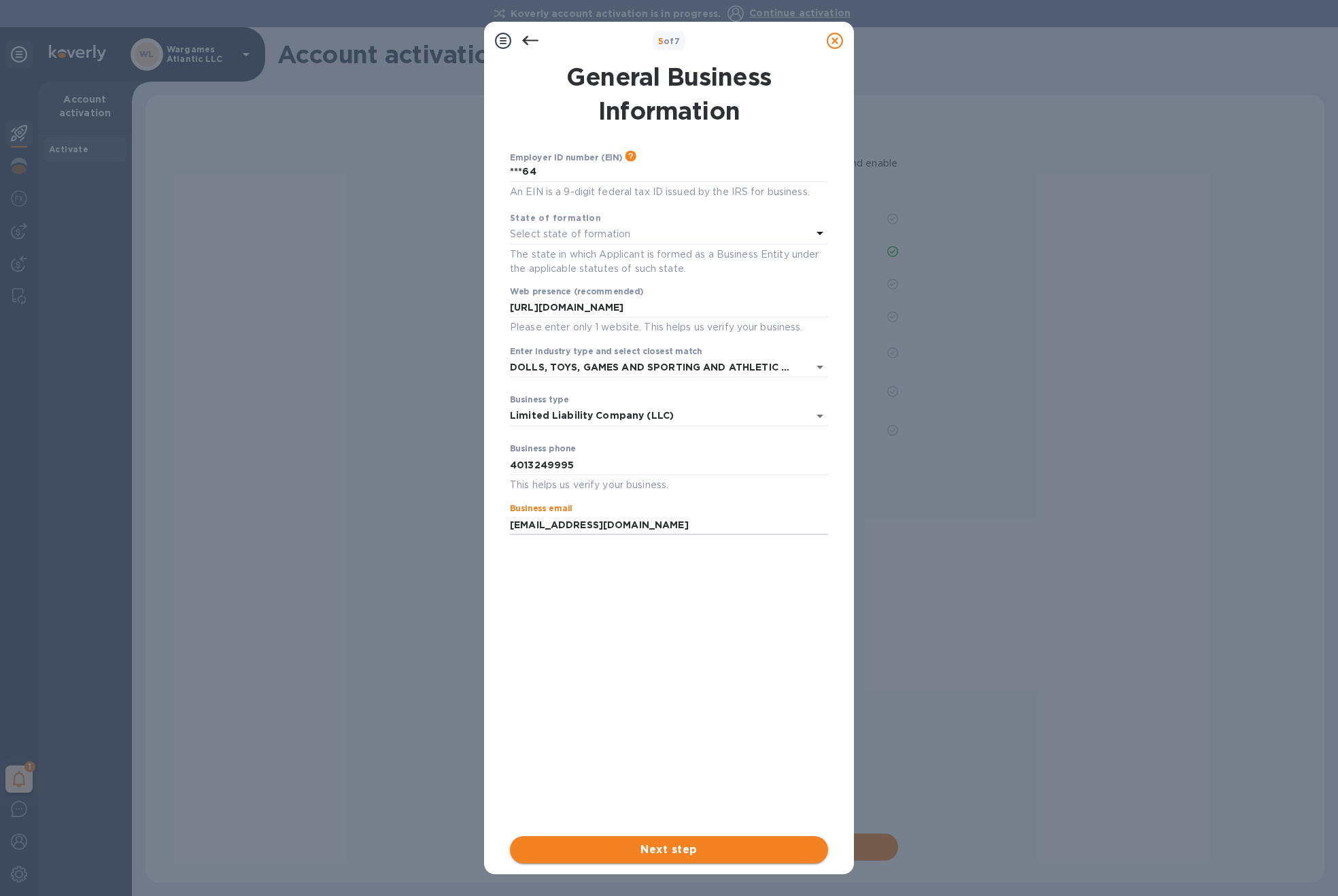
click at [695, 850] on span "Next step" at bounding box center [669, 849] width 297 height 16
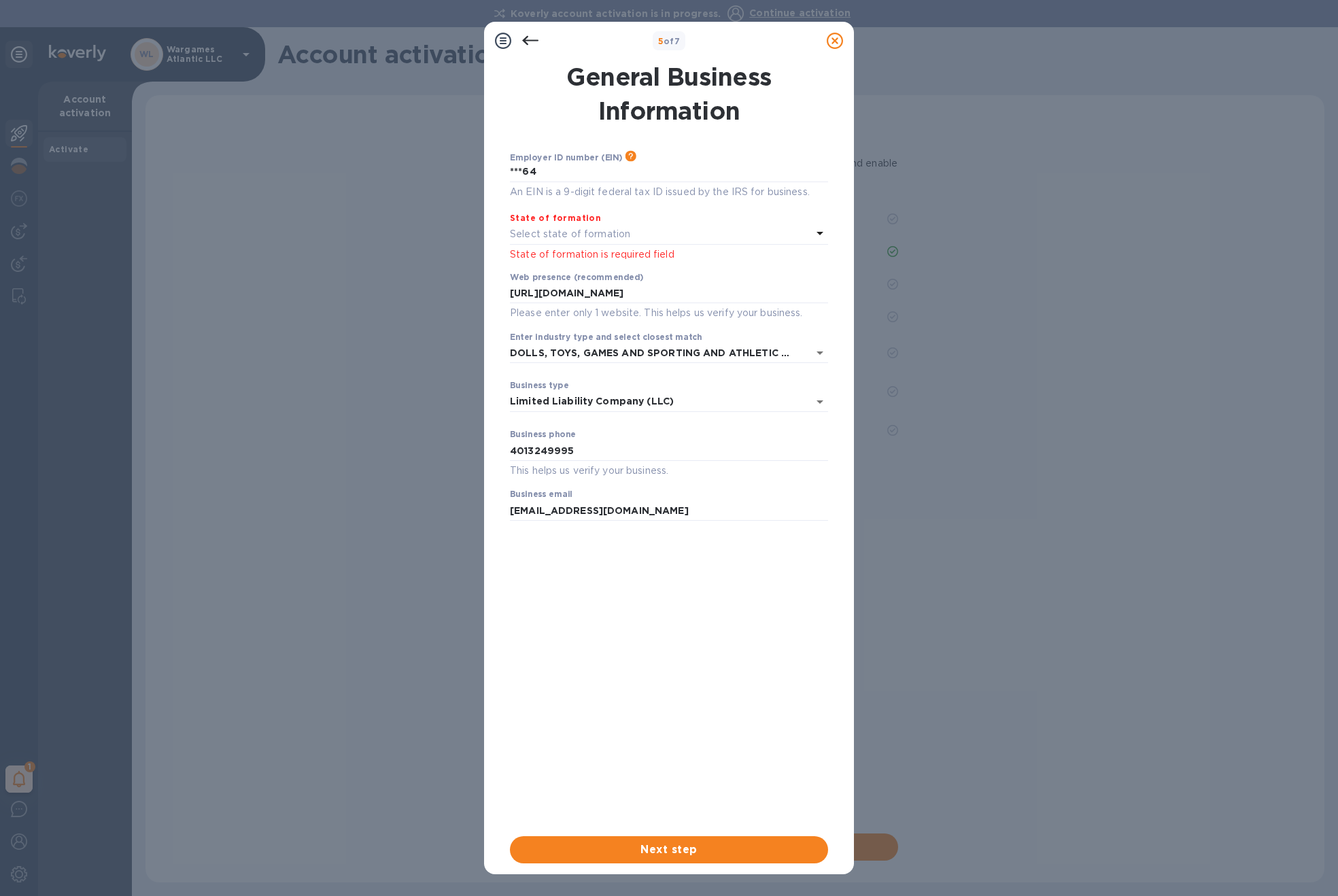
click at [595, 234] on p "Select state of formation" at bounding box center [570, 234] width 120 height 14
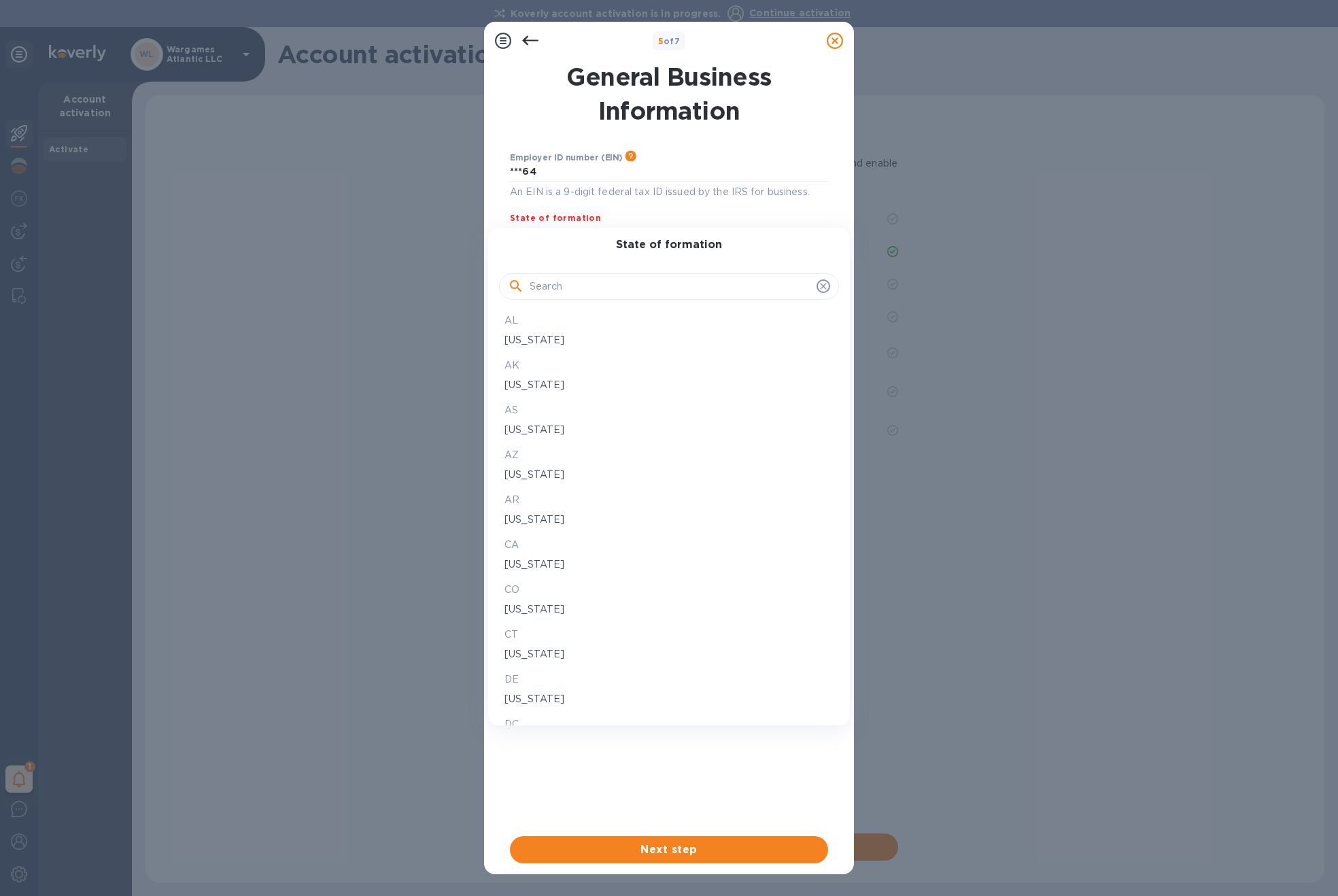
click at [570, 284] on input "text" at bounding box center [670, 287] width 281 height 20
type input "new me"
click at [522, 338] on p "New Mexico" at bounding box center [669, 340] width 329 height 14
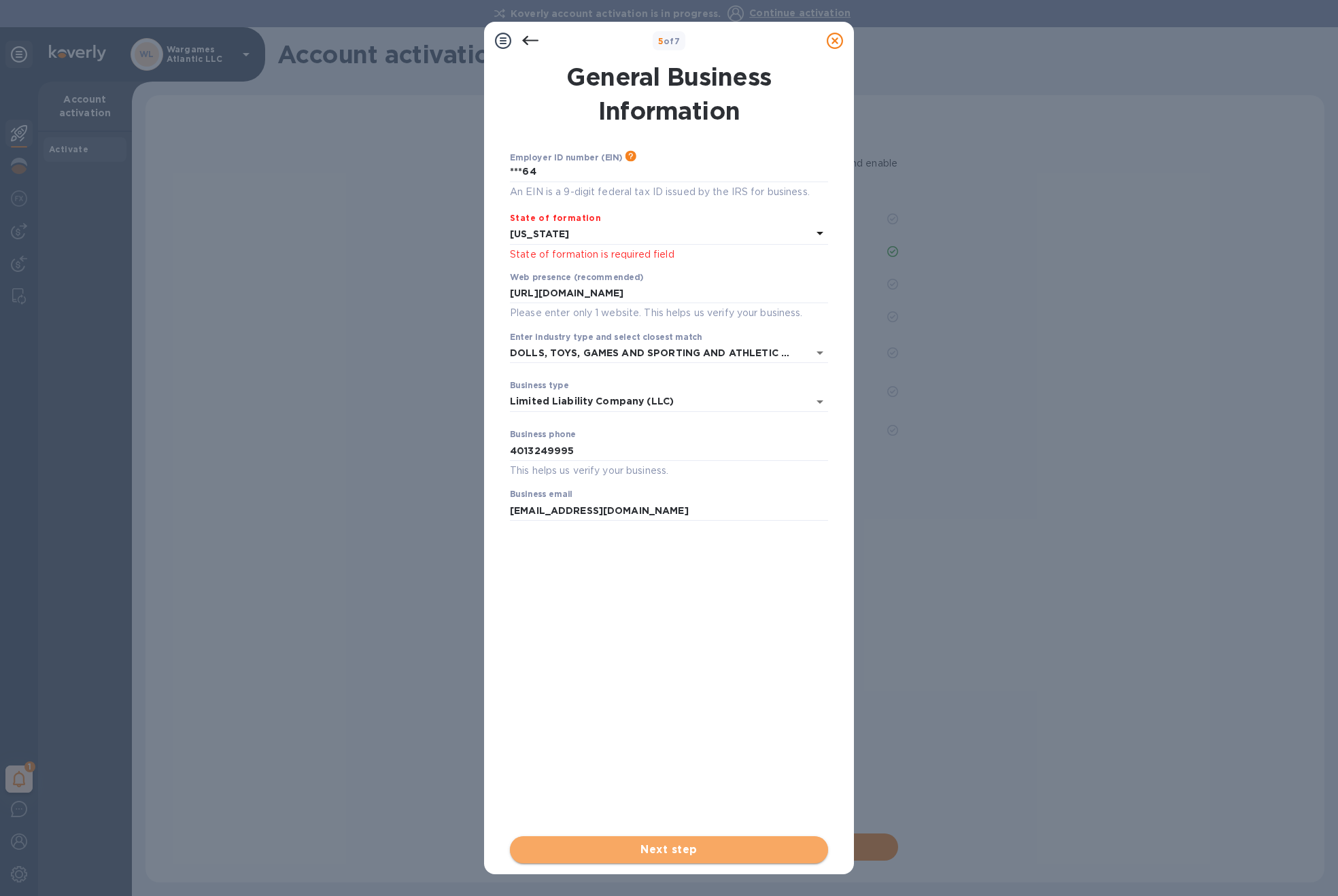
click at [675, 851] on span "Next step" at bounding box center [669, 849] width 297 height 16
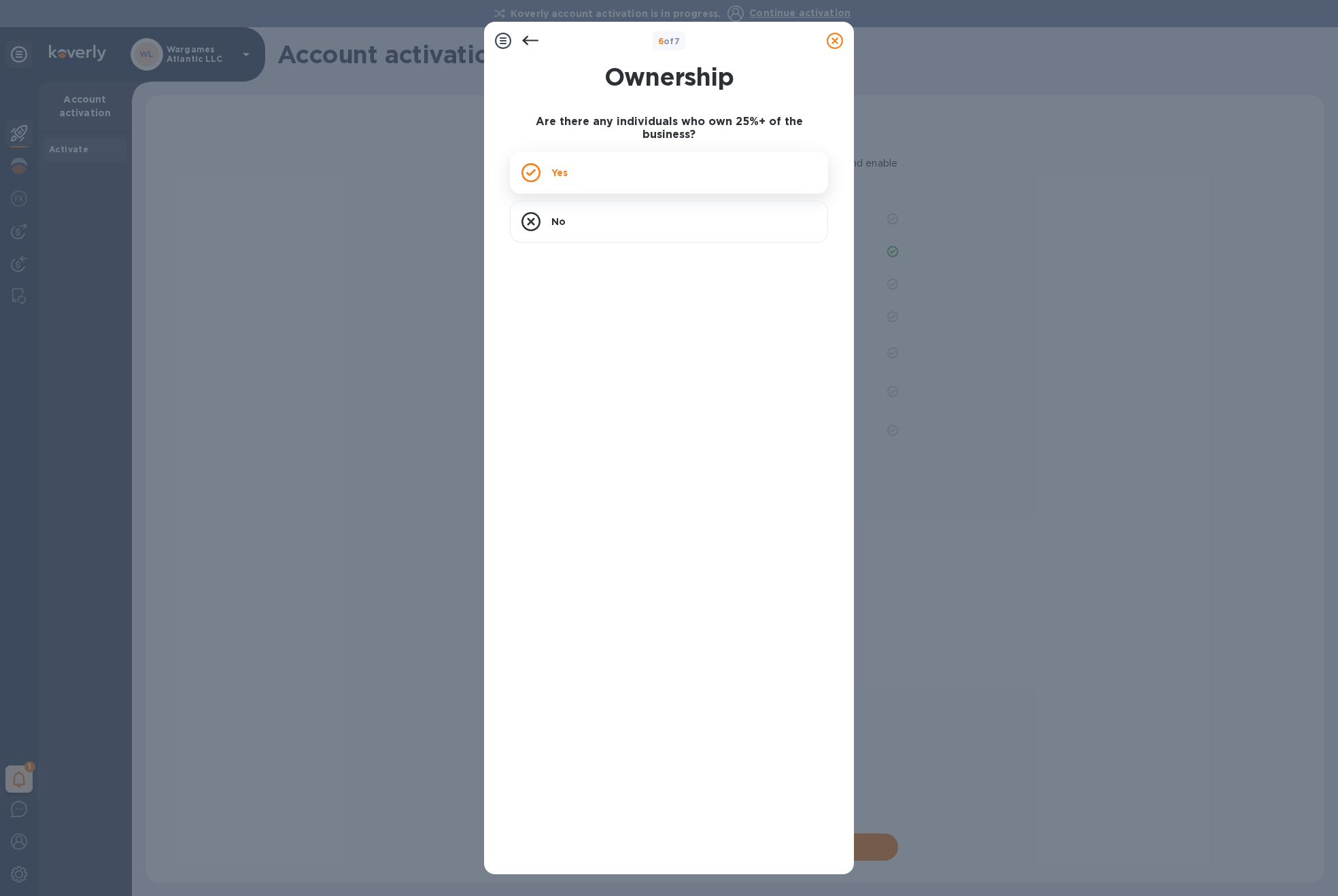
click at [641, 160] on div "Yes" at bounding box center [669, 172] width 318 height 42
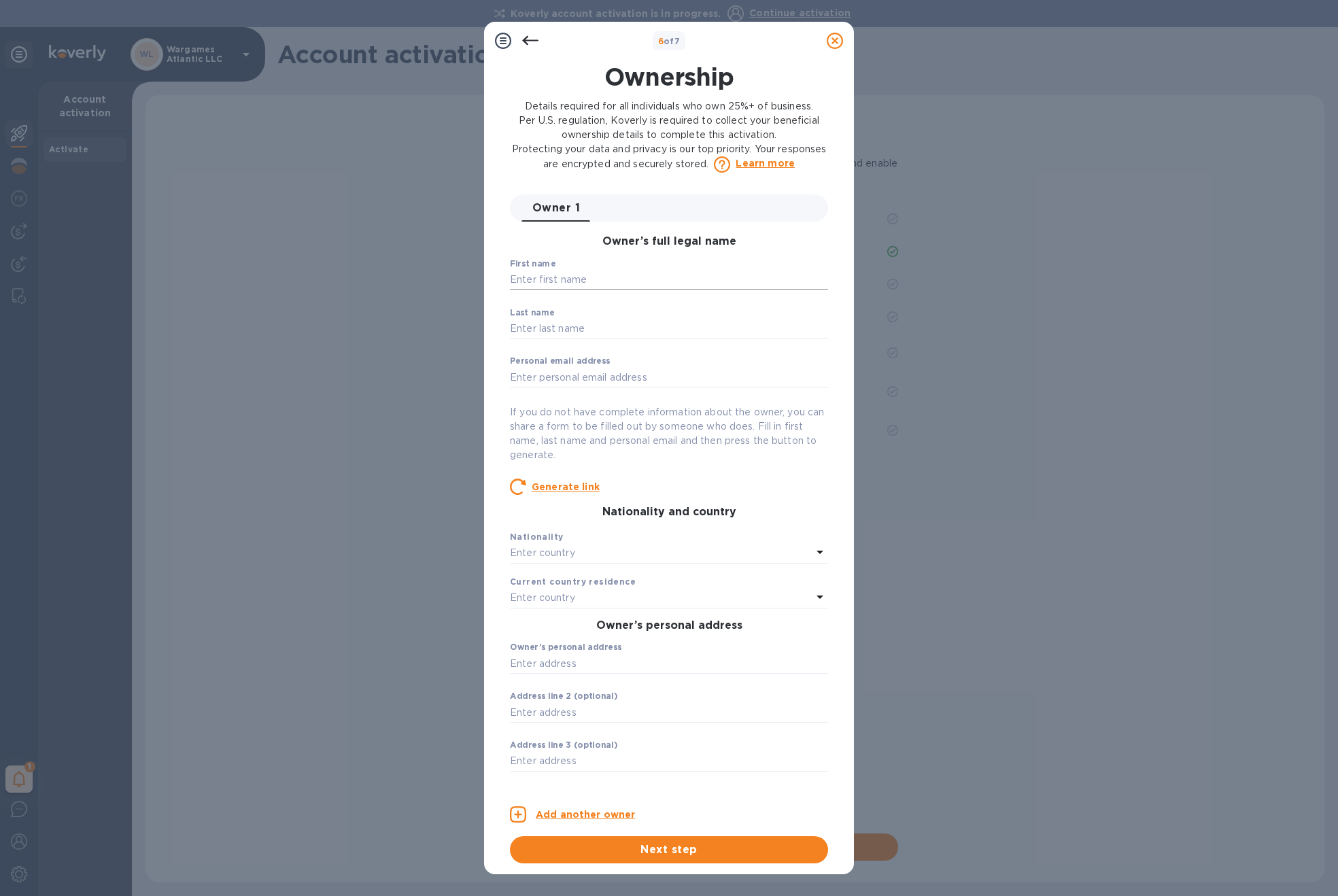
click at [575, 276] on input "text" at bounding box center [669, 280] width 318 height 20
type input "Anthony"
type input "Reidy"
type input "[EMAIL_ADDRESS][DOMAIN_NAME]"
click at [673, 552] on div "Enter country" at bounding box center [661, 553] width 302 height 19
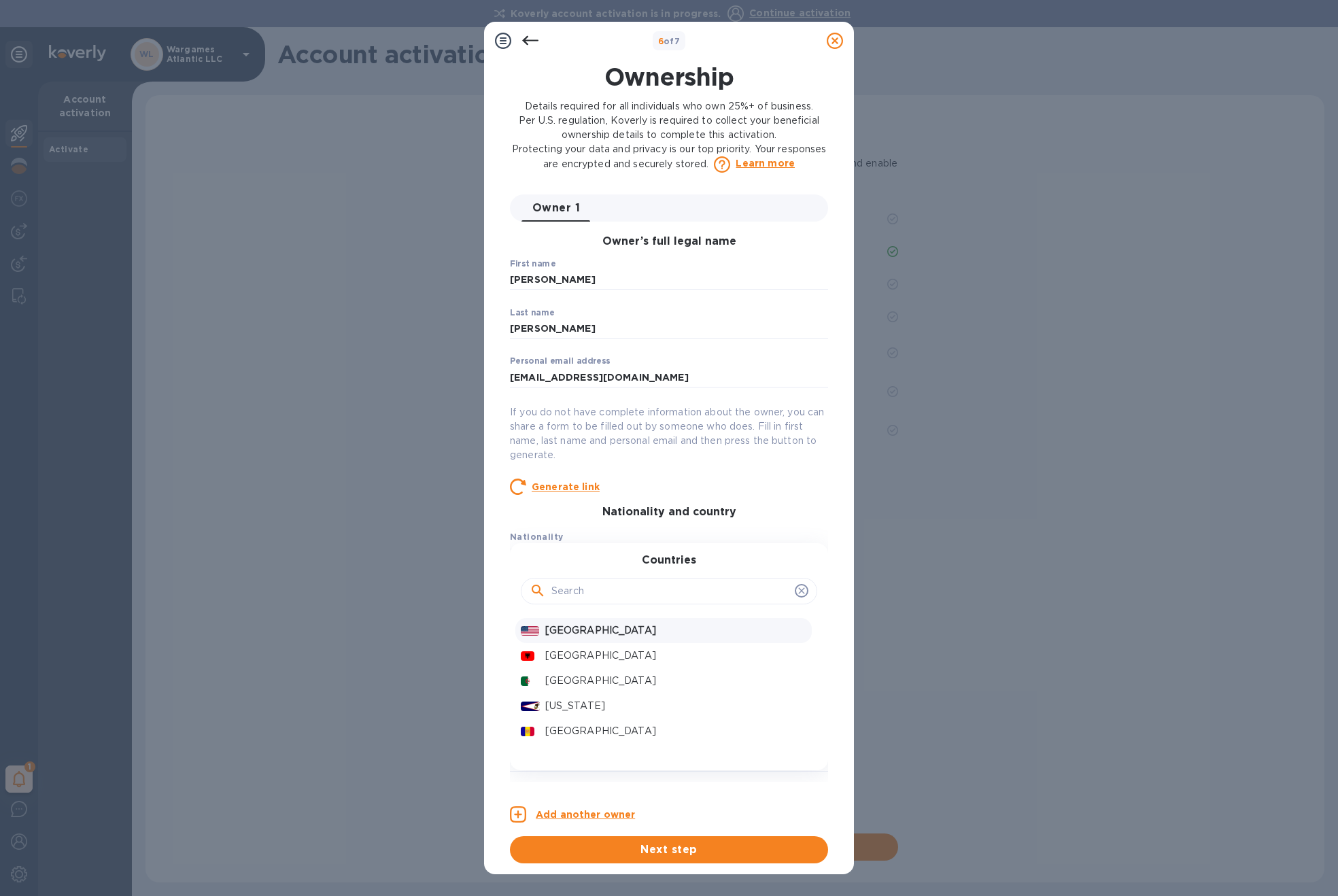
click at [601, 628] on p "United States" at bounding box center [676, 630] width 261 height 14
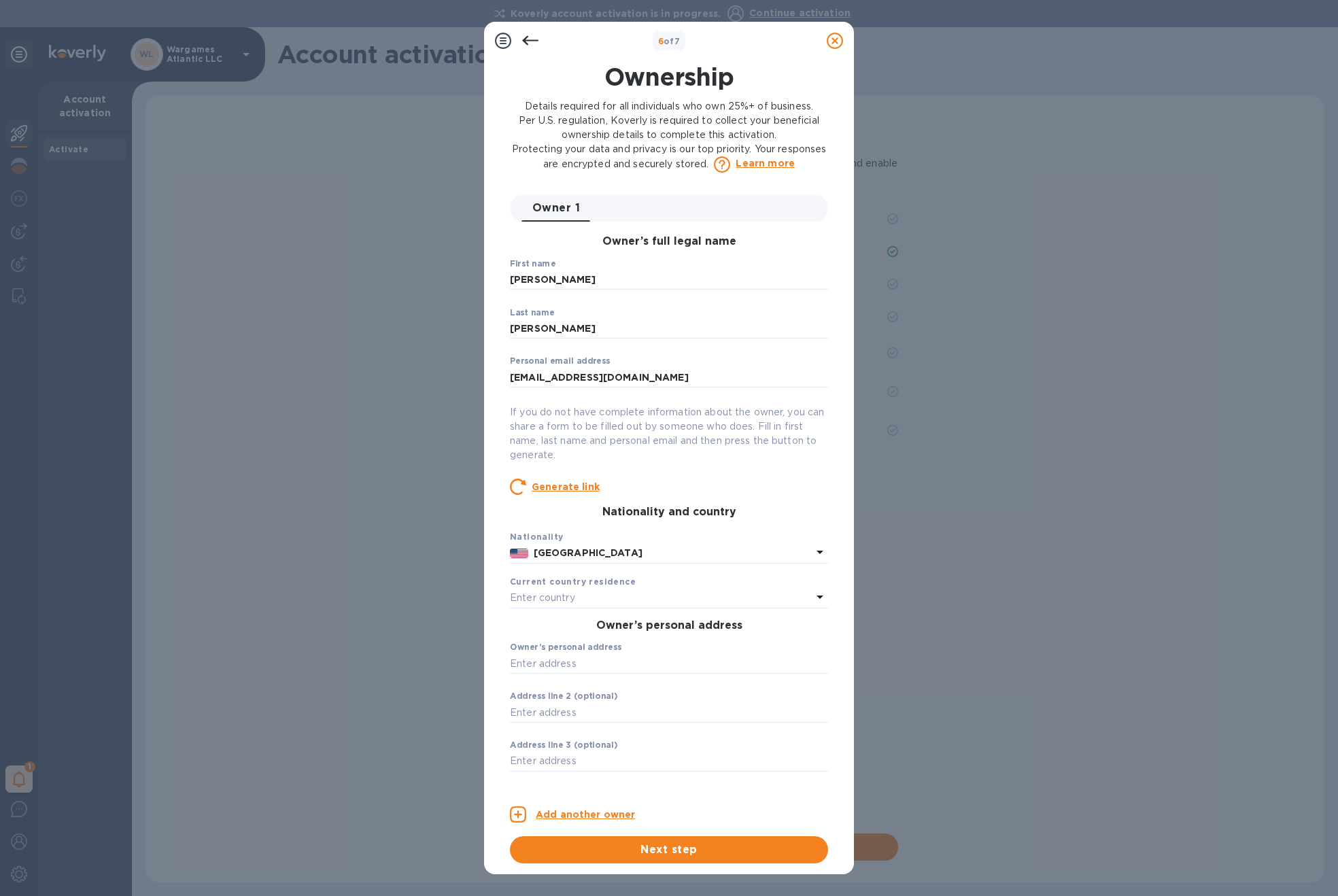
click at [595, 596] on div "Enter country" at bounding box center [661, 598] width 302 height 19
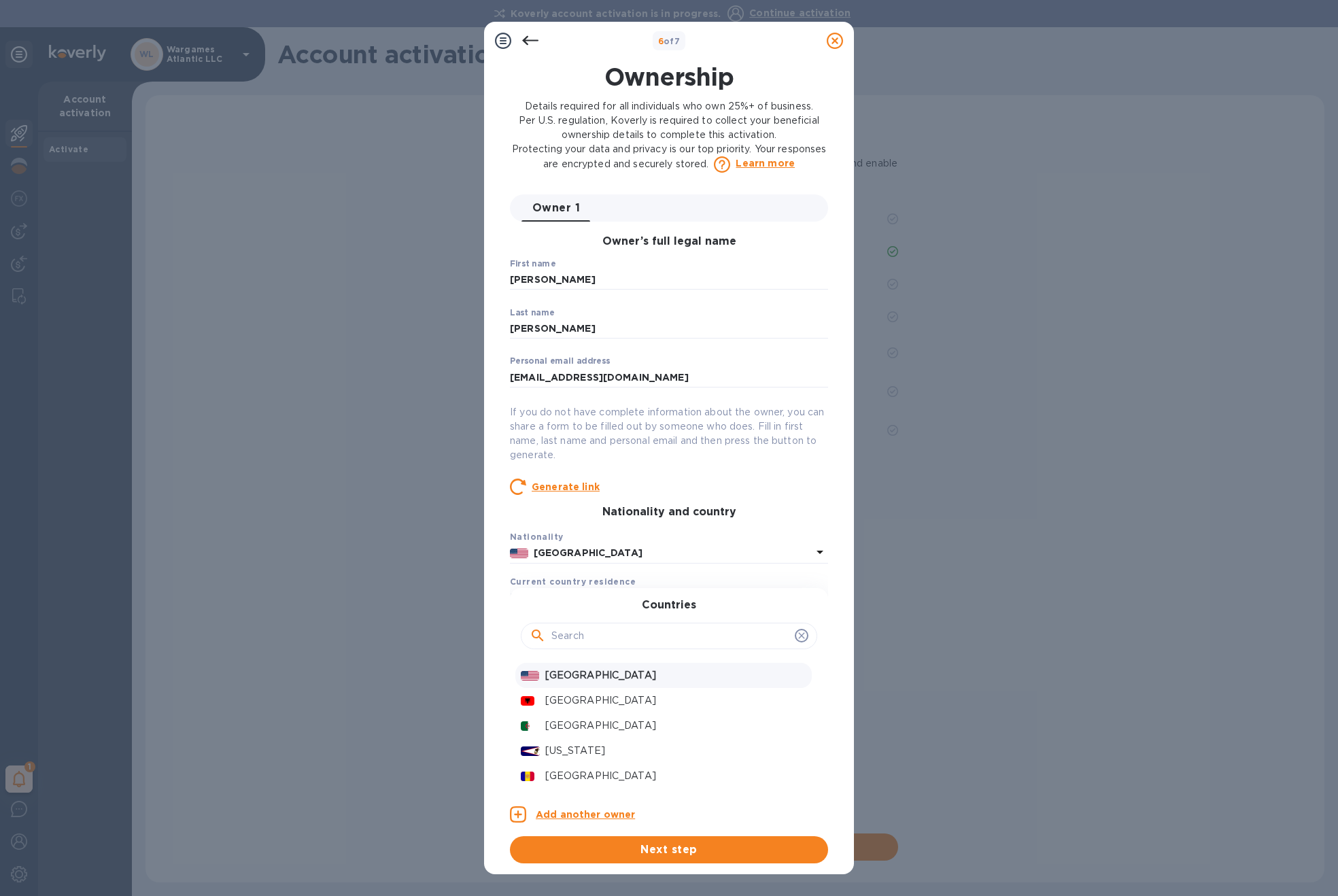
click at [584, 667] on div "United States" at bounding box center [675, 675] width 267 height 20
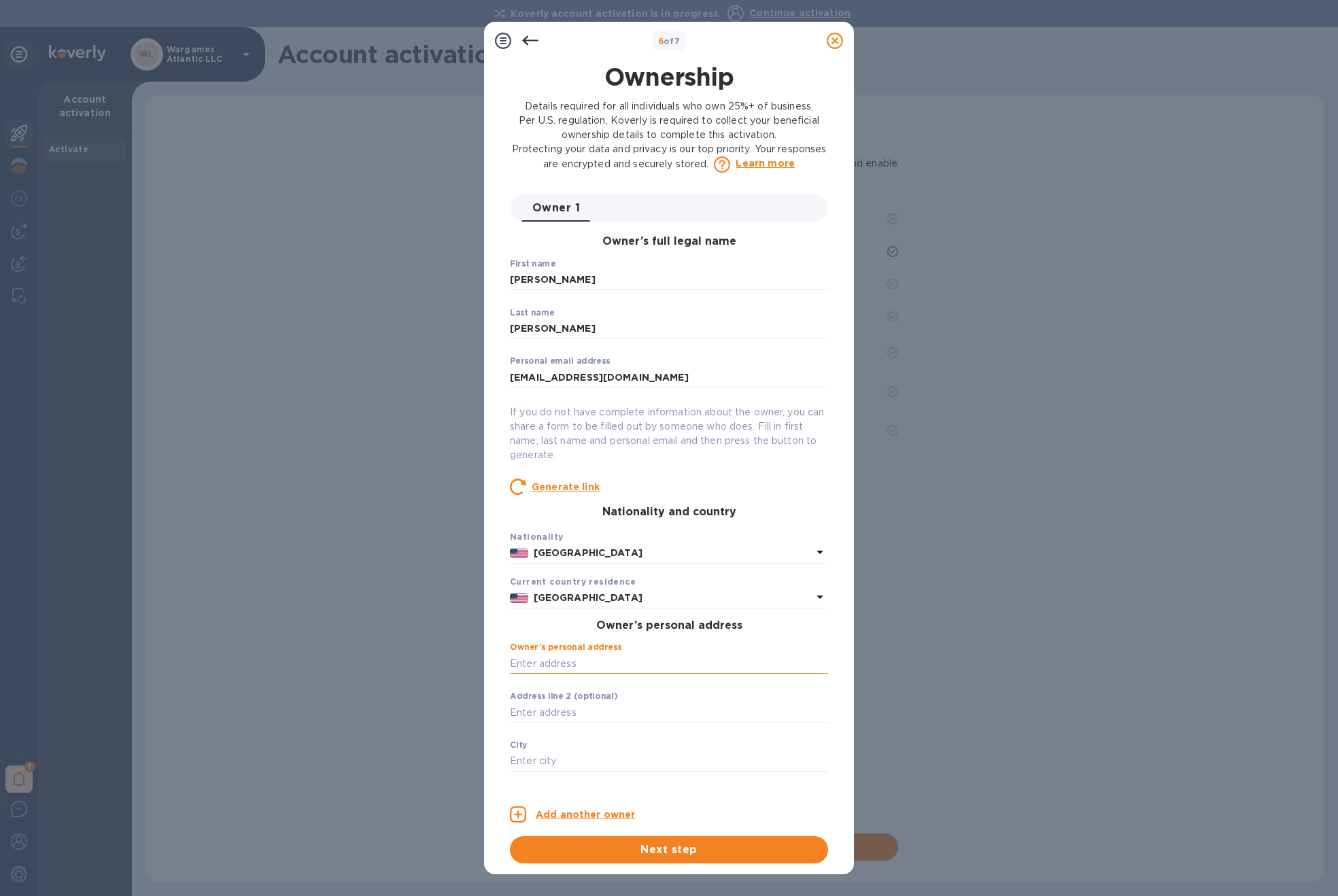
click at [654, 667] on input "text" at bounding box center [669, 663] width 318 height 20
drag, startPoint x: 619, startPoint y: 689, endPoint x: 723, endPoint y: 674, distance: 105.1
type input "112 High Street"
type input "Boston"
type input "02129"
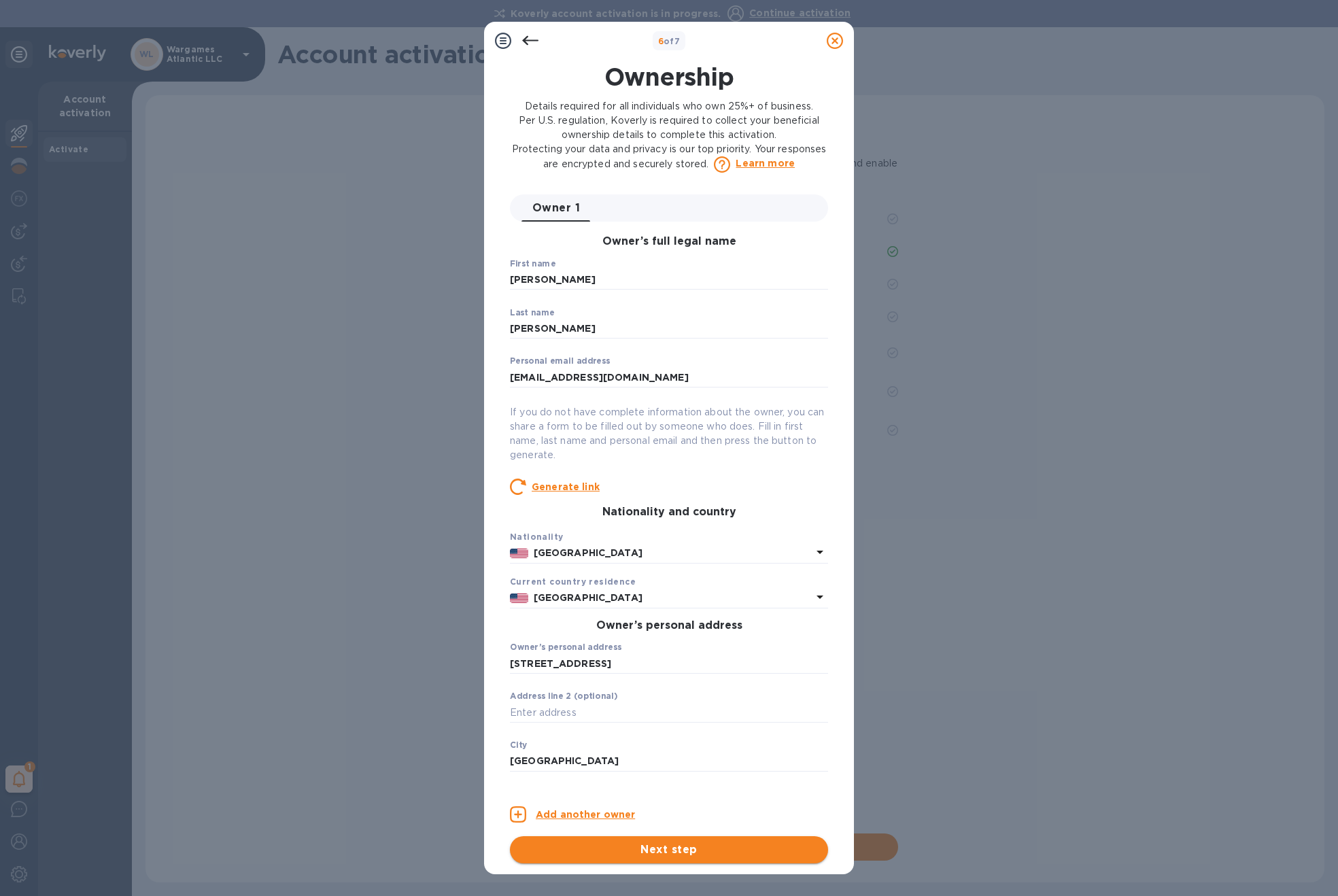
click at [730, 846] on span "Next step" at bounding box center [669, 849] width 297 height 16
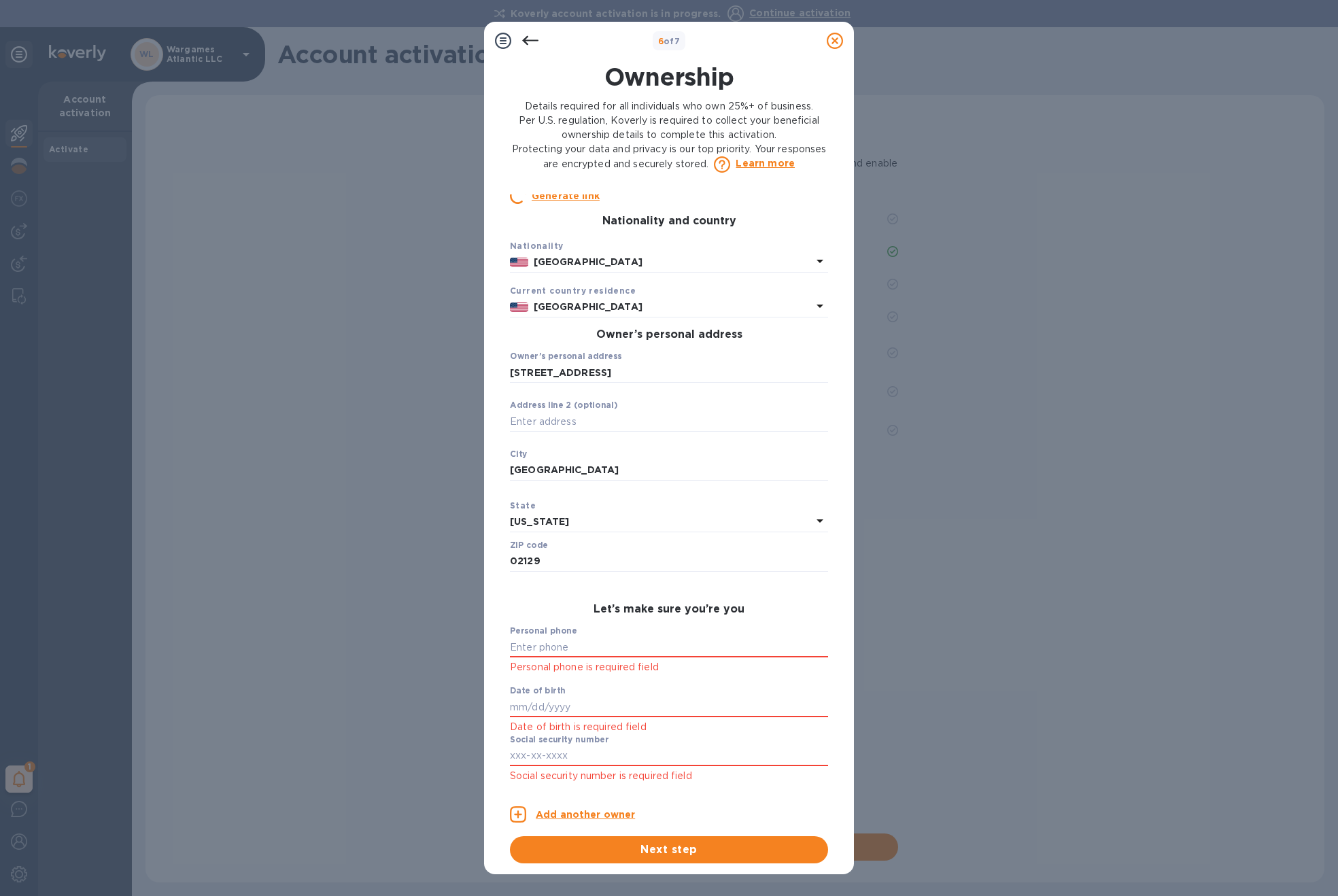
scroll to position [293, 0]
click at [599, 645] on input "text" at bounding box center [669, 645] width 318 height 20
type input "***29"
type input "High Street"
type input "CHARLESTOWN"
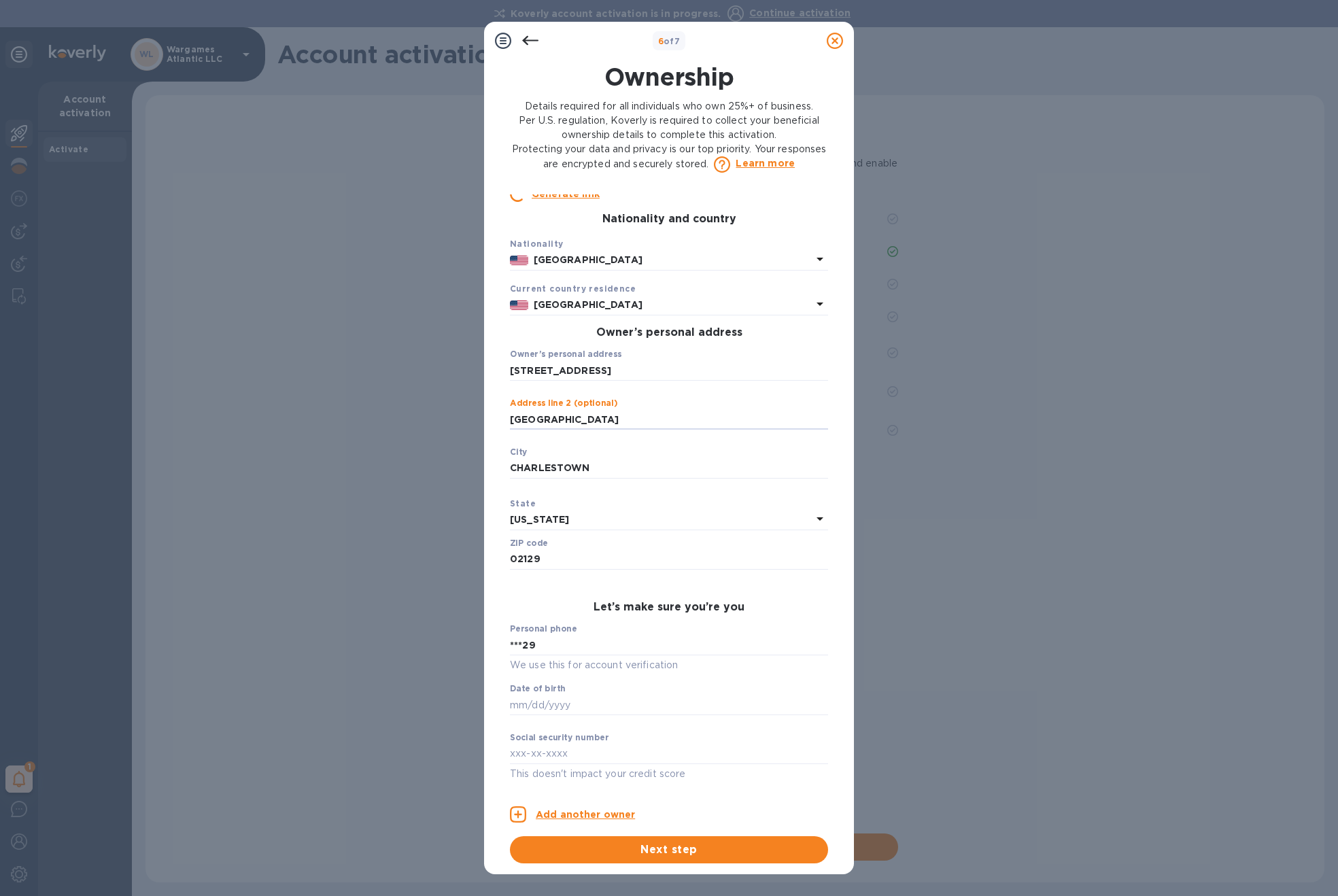
drag, startPoint x: 571, startPoint y: 420, endPoint x: 489, endPoint y: 421, distance: 82.0
click at [489, 421] on div "Ownership Details required for all individuals who own 25%+ of business. Per U.…" at bounding box center [669, 463] width 370 height 823
click at [582, 707] on input "text" at bounding box center [669, 705] width 318 height 20
type input "***72"
click at [571, 749] on input "text" at bounding box center [669, 754] width 318 height 20
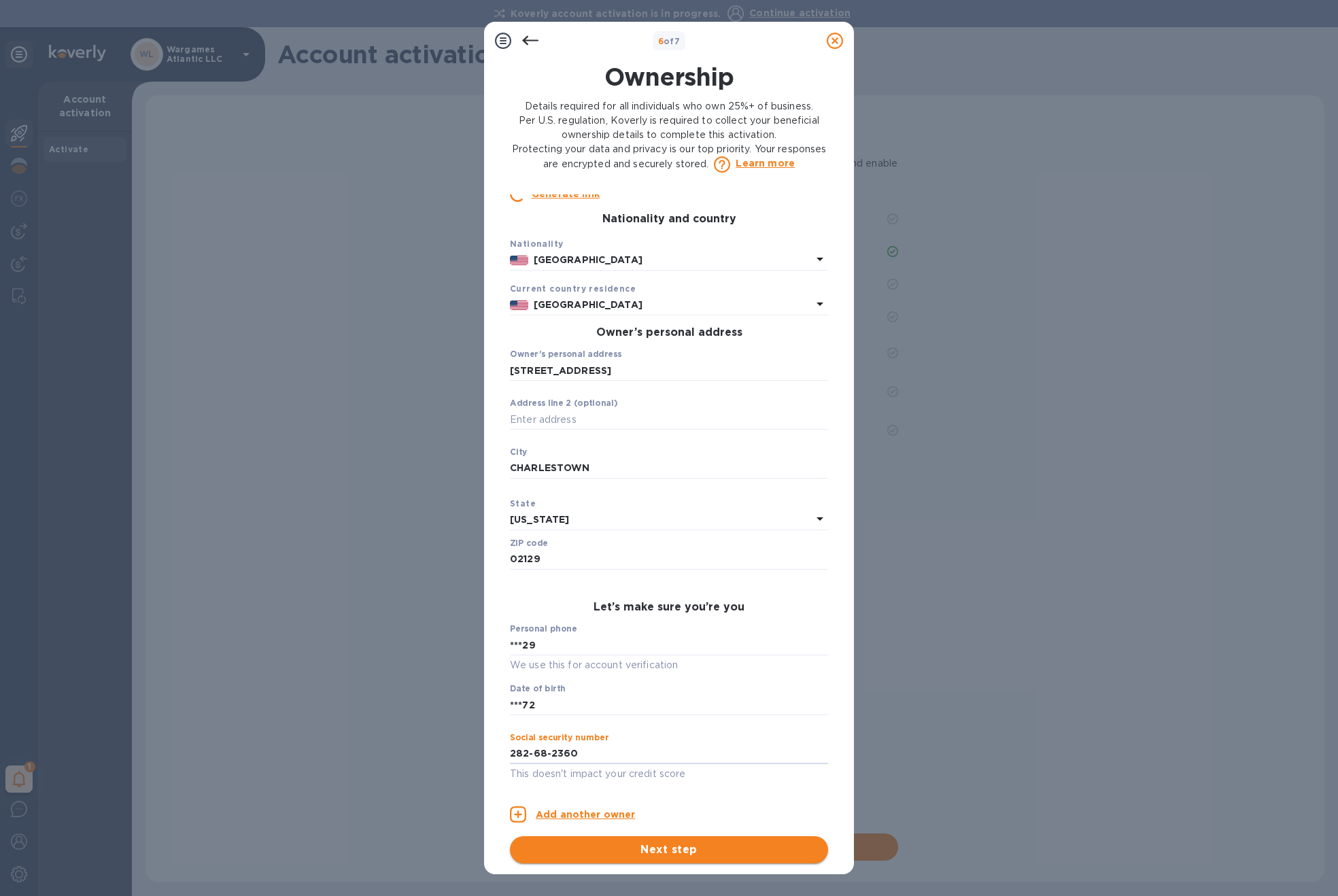
type input "***60"
click at [672, 858] on button "Next step" at bounding box center [669, 850] width 318 height 27
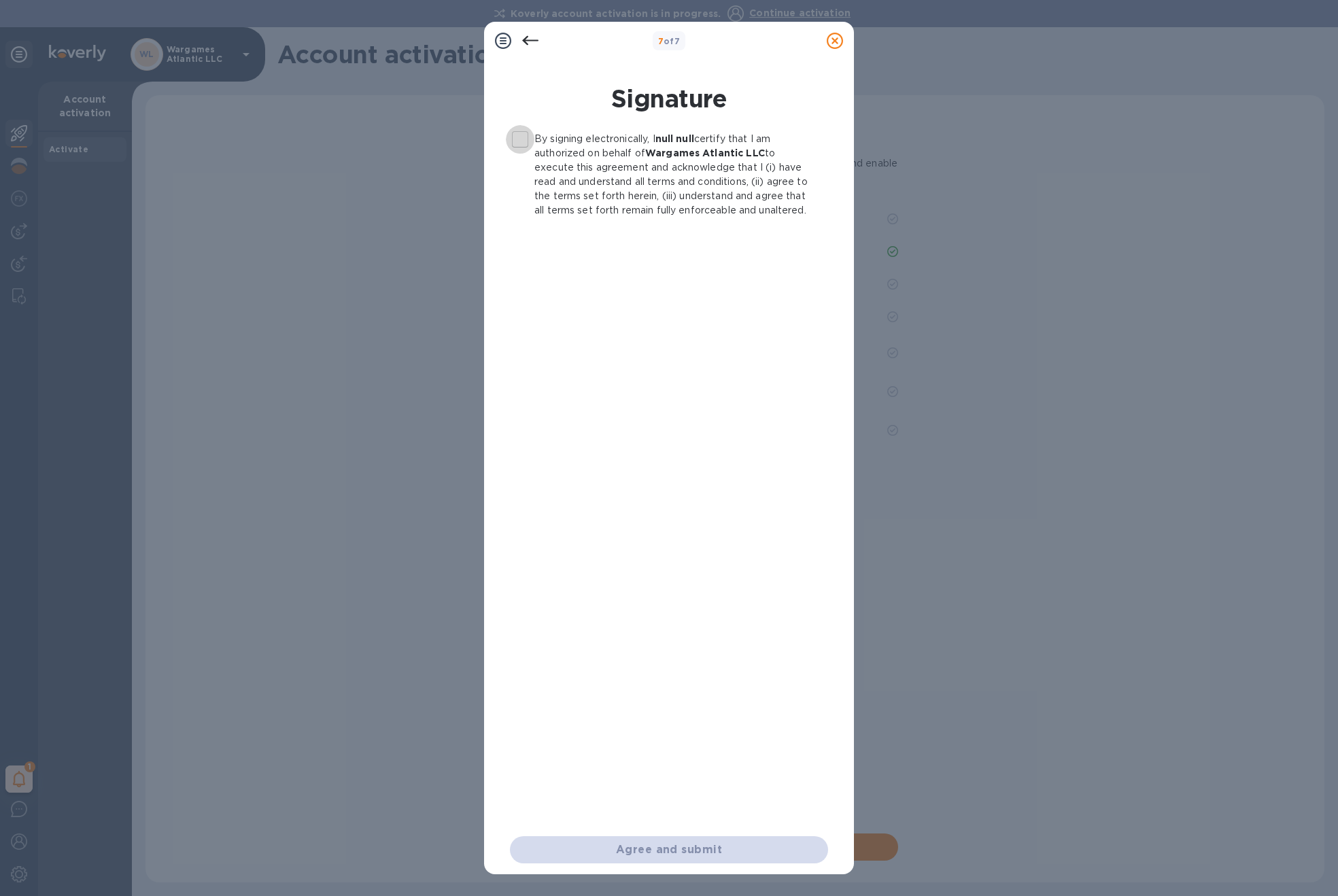
click at [523, 139] on input "By signing electronically, I null null certify that I am authorized on behalf o…" at bounding box center [519, 139] width 28 height 28
click at [717, 861] on button "Agree and submit" at bounding box center [669, 850] width 318 height 27
checkbox input "false"
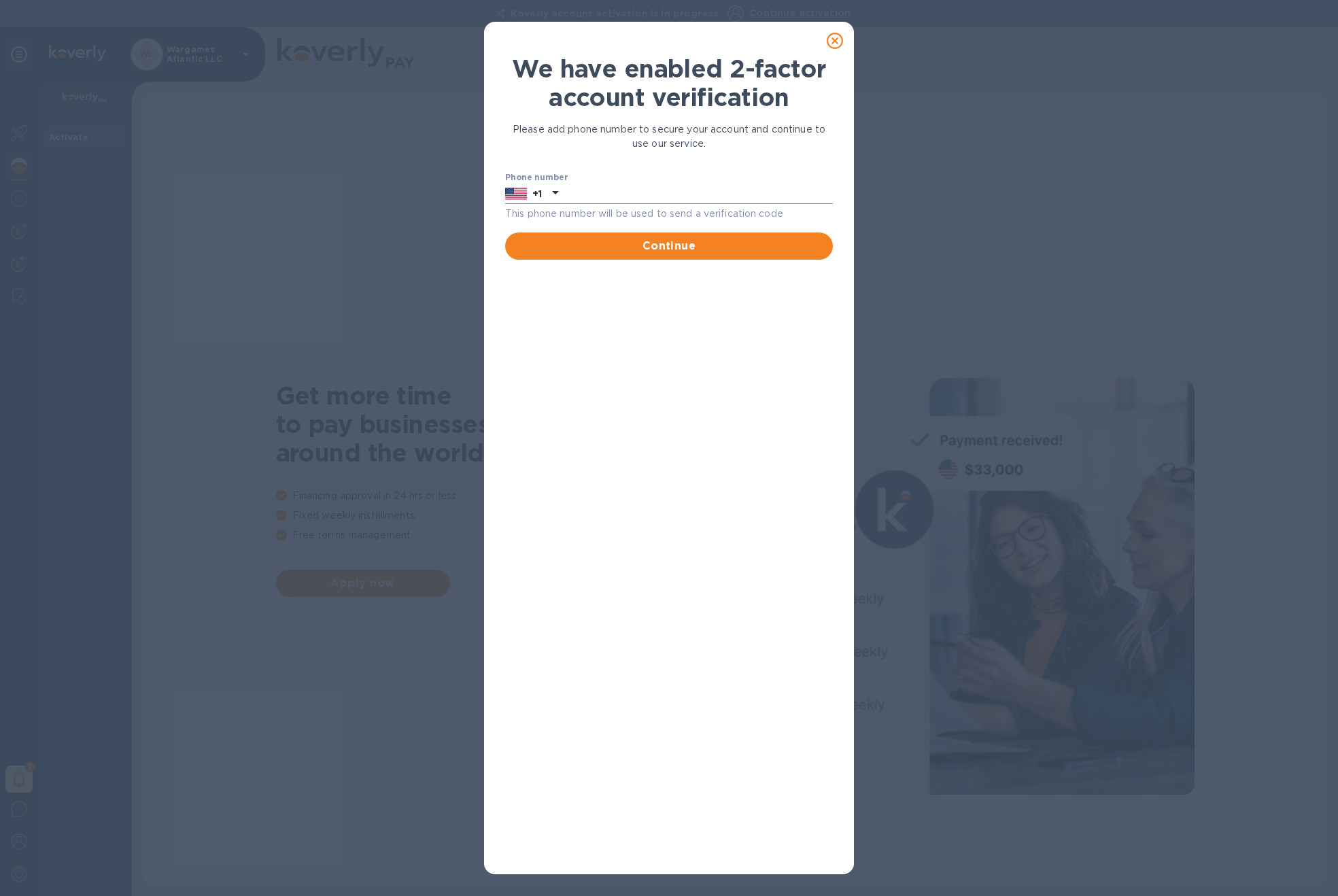
click at [586, 199] on input "text" at bounding box center [698, 194] width 269 height 20
type input "6177946229"
click at [593, 234] on button "Continue" at bounding box center [669, 246] width 327 height 27
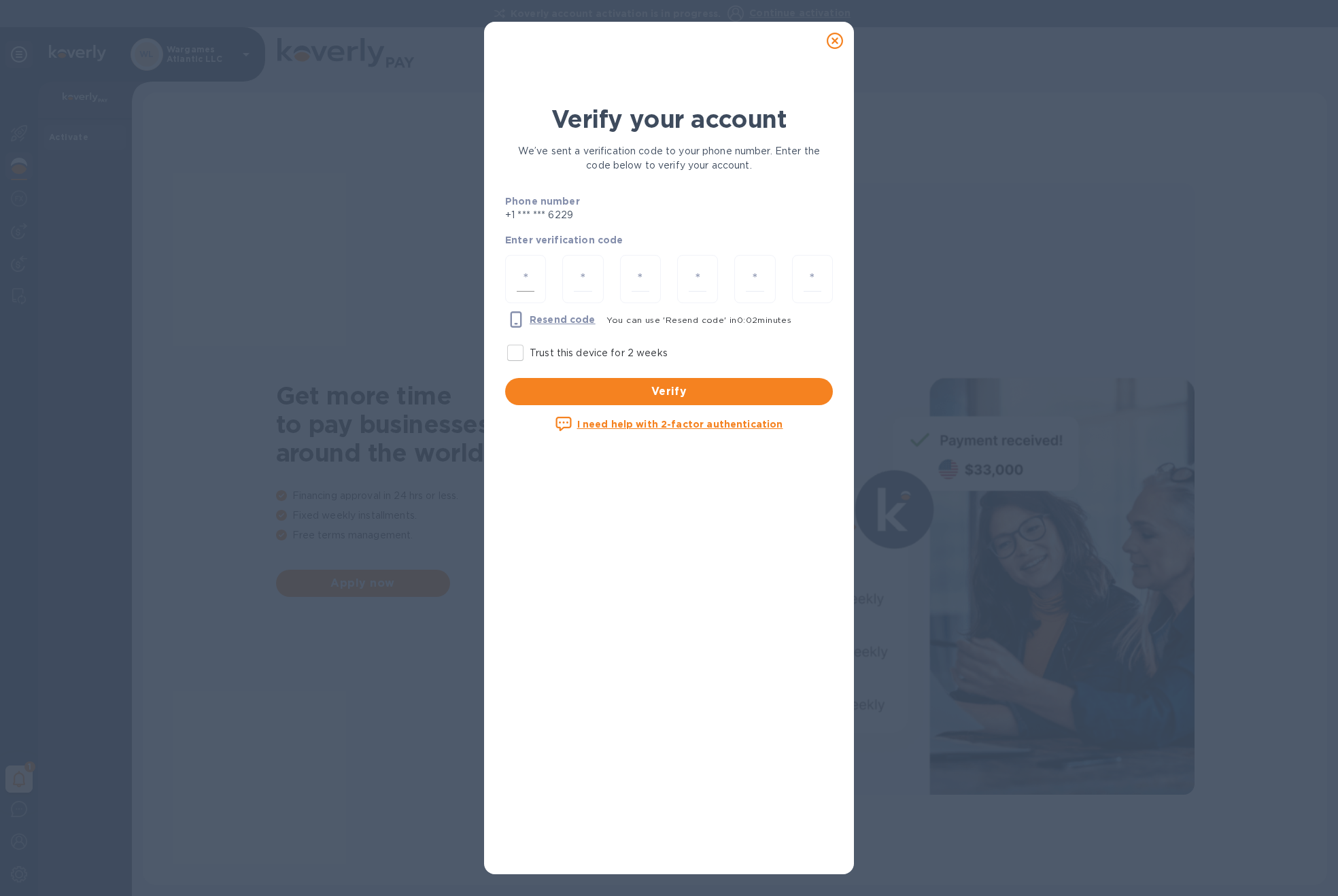
click at [535, 281] on div at bounding box center [526, 279] width 41 height 49
paste input "2"
type input "2"
type input "5"
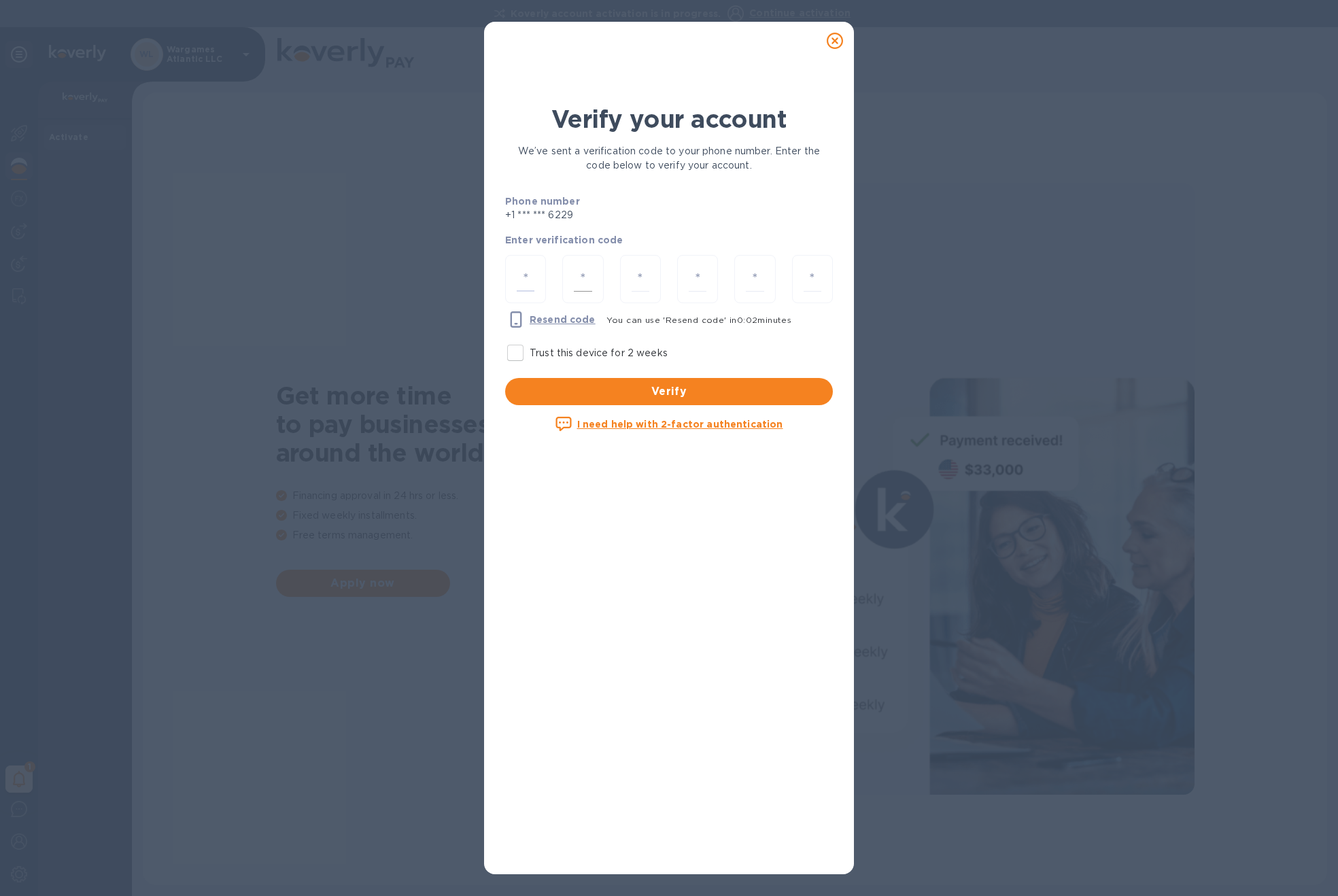
type input "6"
type input "1"
type input "0"
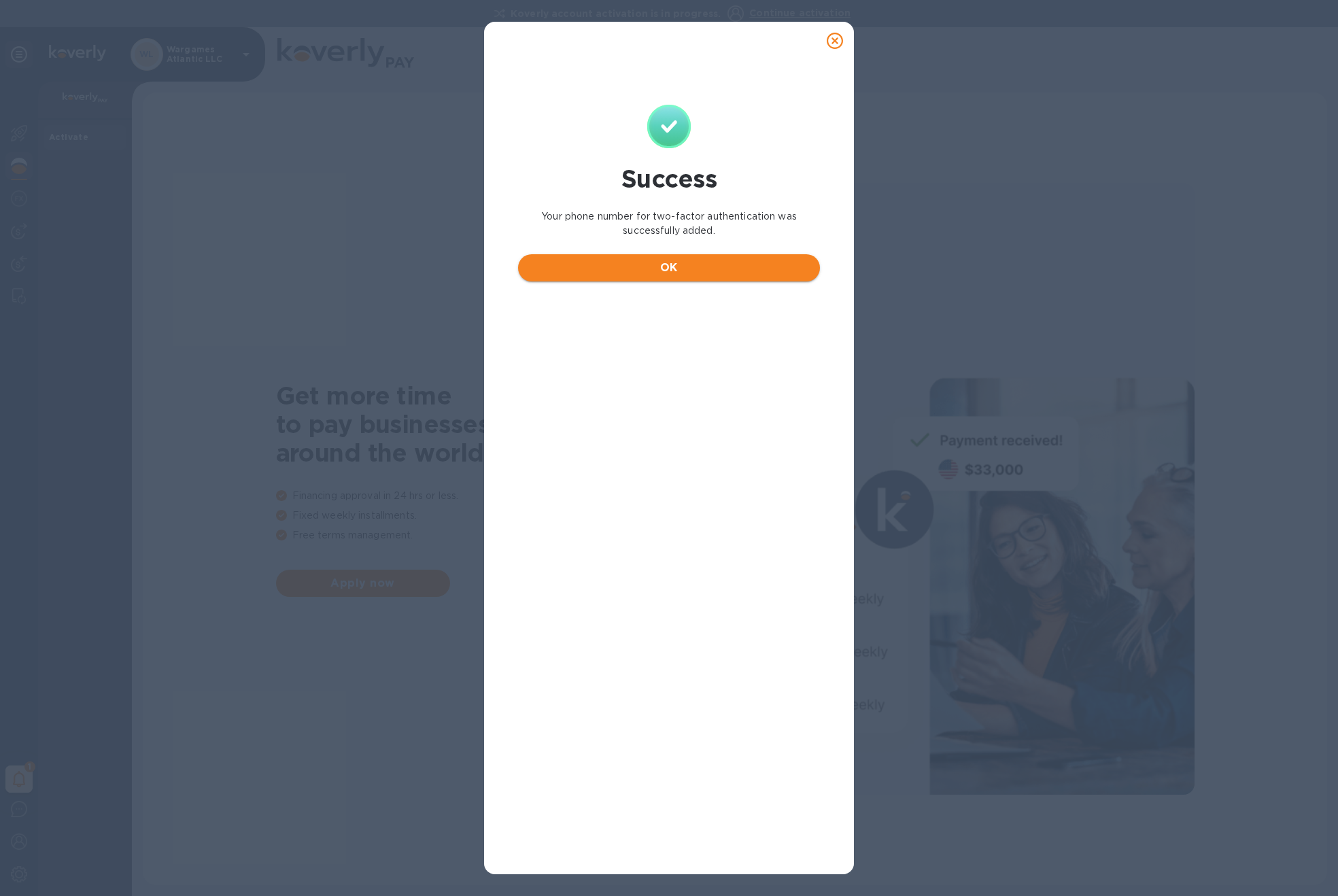
click at [660, 256] on button "OK" at bounding box center [669, 268] width 302 height 27
